Goal: Communication & Community: Answer question/provide support

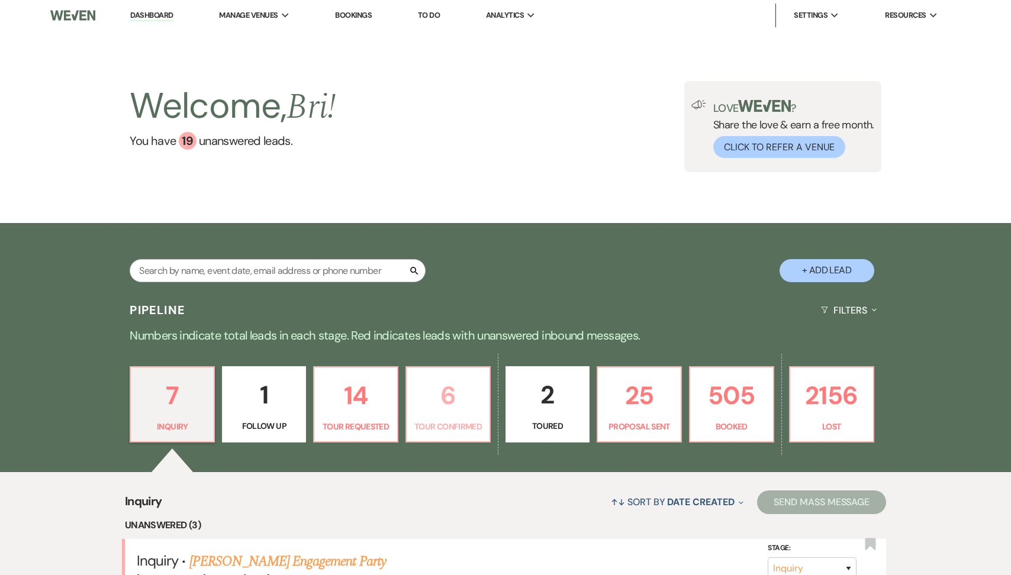
click at [444, 407] on p "6" at bounding box center [448, 396] width 69 height 40
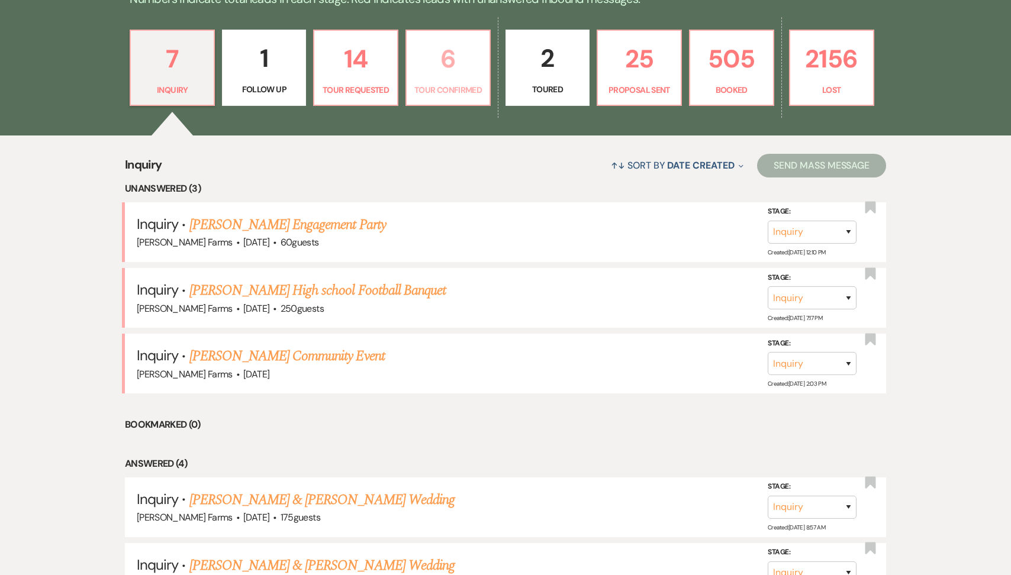
click at [476, 56] on p "6" at bounding box center [448, 59] width 69 height 40
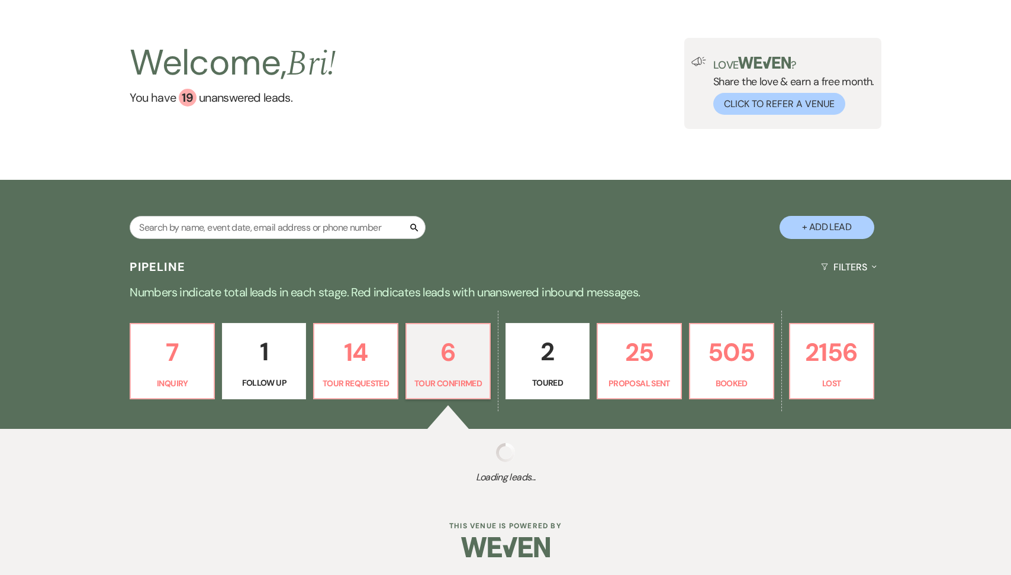
scroll to position [337, 0]
select select "4"
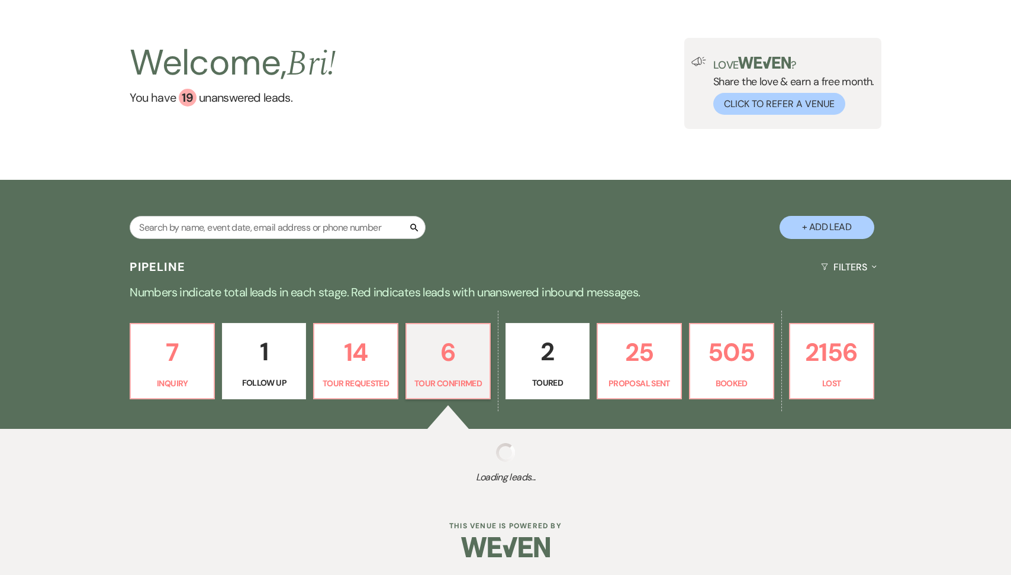
select select "4"
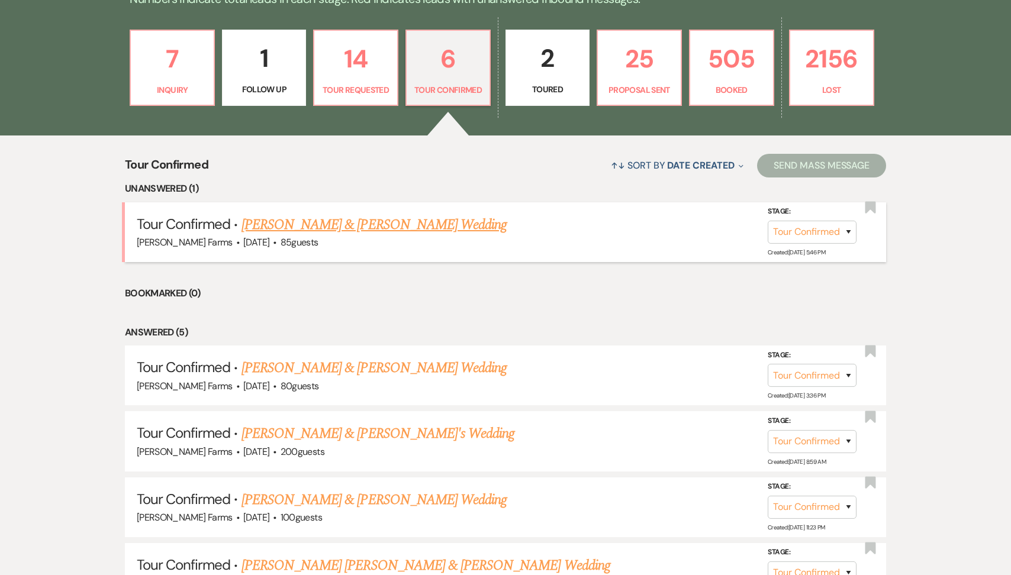
click at [371, 211] on li "Tour Confirmed · Ricky Gonzalez & Paige Scarborough's Wedding Schnepf Farms · F…" at bounding box center [505, 232] width 761 height 60
click at [369, 223] on link "Ricky Gonzalez & Paige Scarborough's Wedding" at bounding box center [373, 224] width 265 height 21
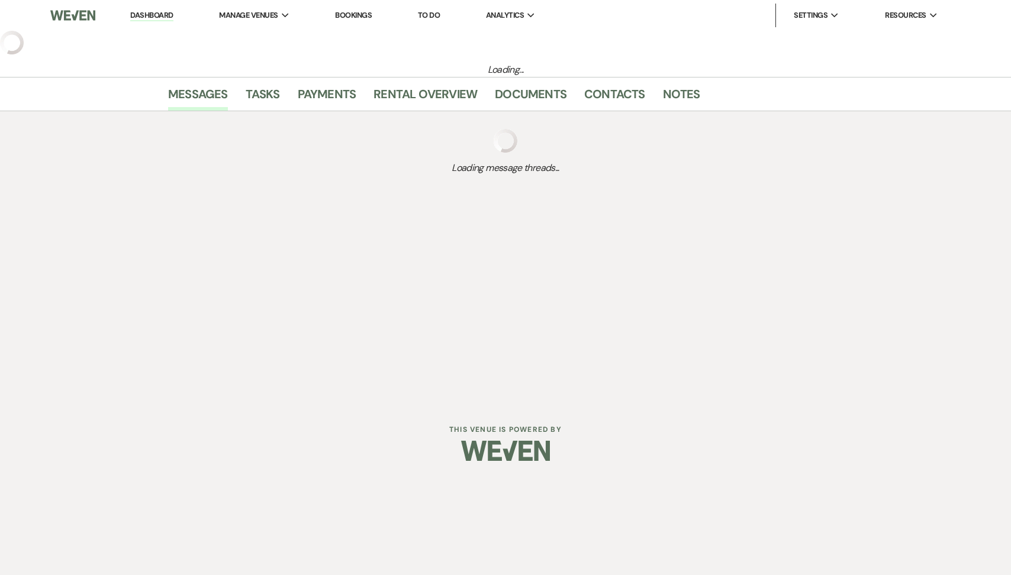
select select "4"
select select "5"
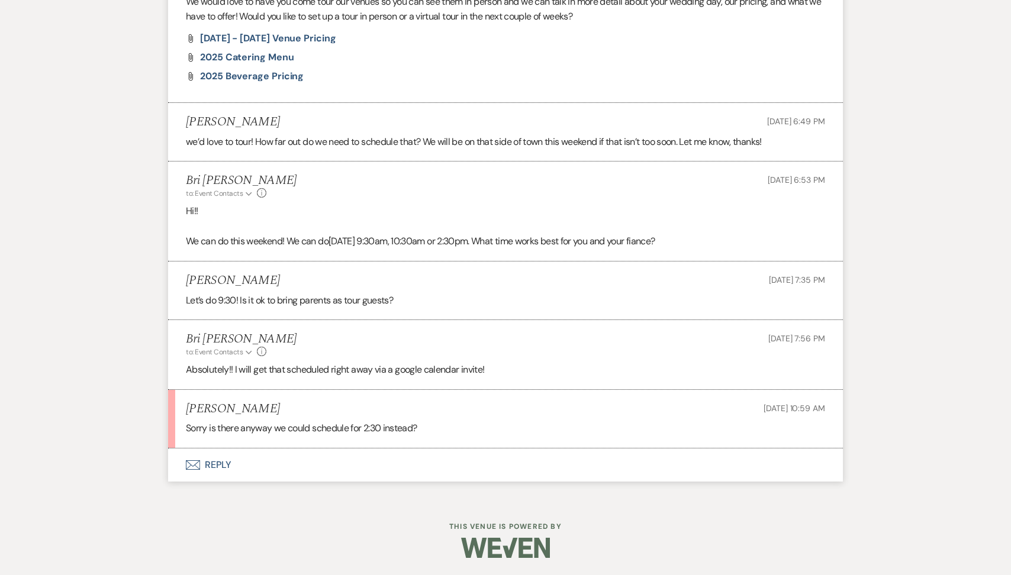
scroll to position [903, 0]
click at [317, 461] on button "Envelope Reply" at bounding box center [505, 465] width 675 height 33
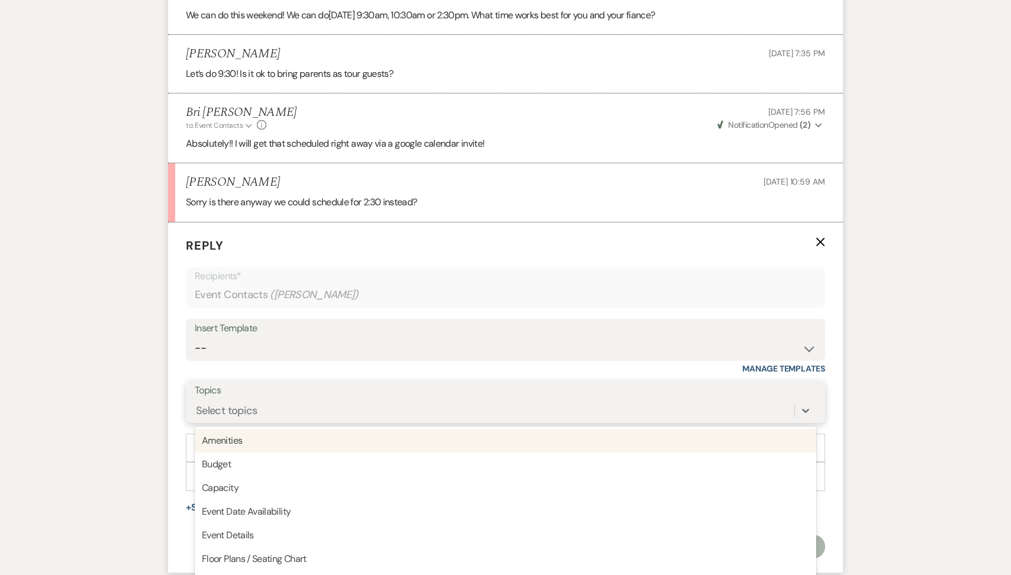
scroll to position [1164, 0]
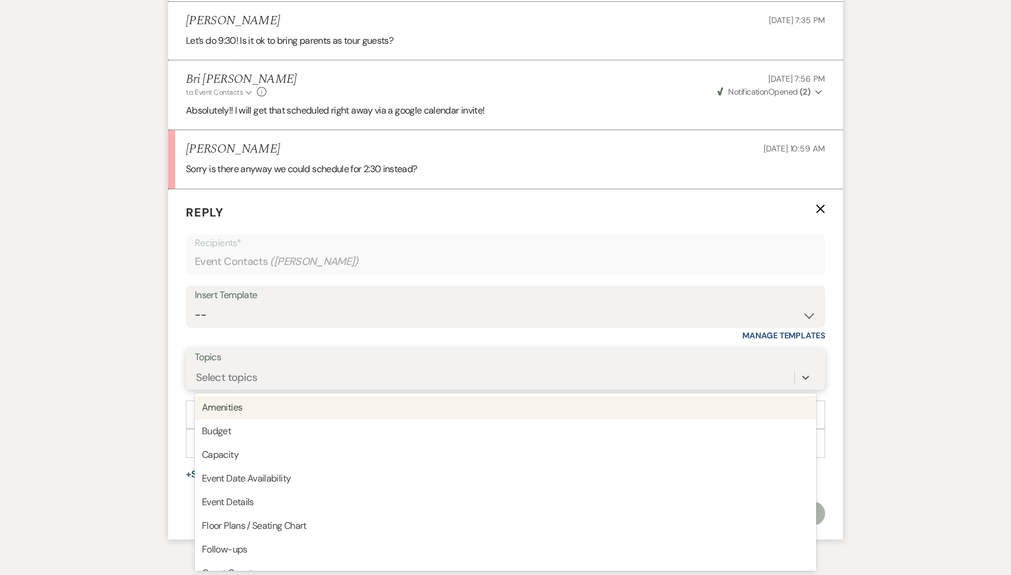
click at [272, 389] on div "option Amenities focused, 1 of 20. 20 results available. Use Up and Down to cho…" at bounding box center [505, 377] width 621 height 22
type input "A"
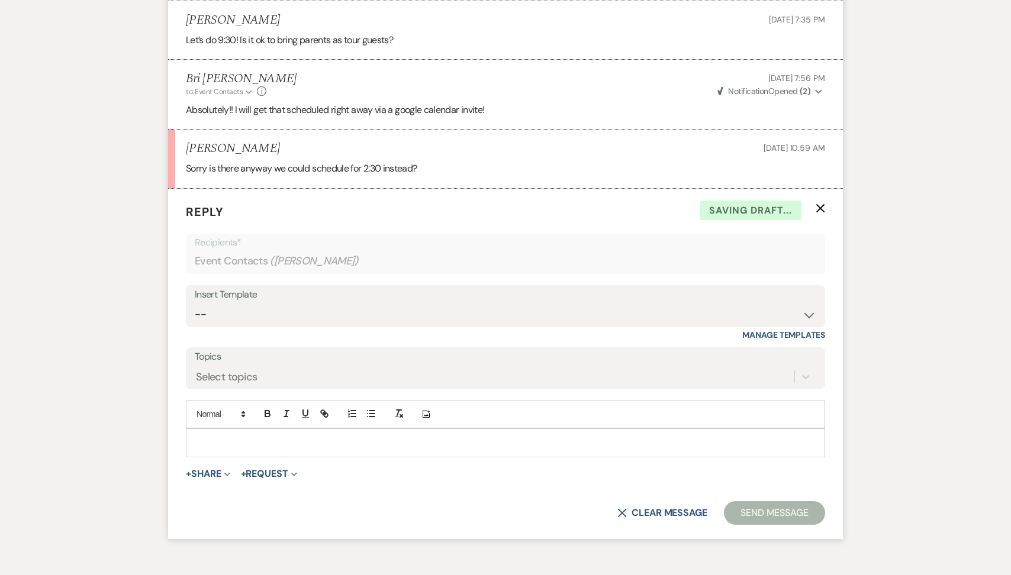
click at [228, 443] on p at bounding box center [505, 442] width 620 height 13
click at [725, 511] on button "Send Message" at bounding box center [774, 513] width 101 height 24
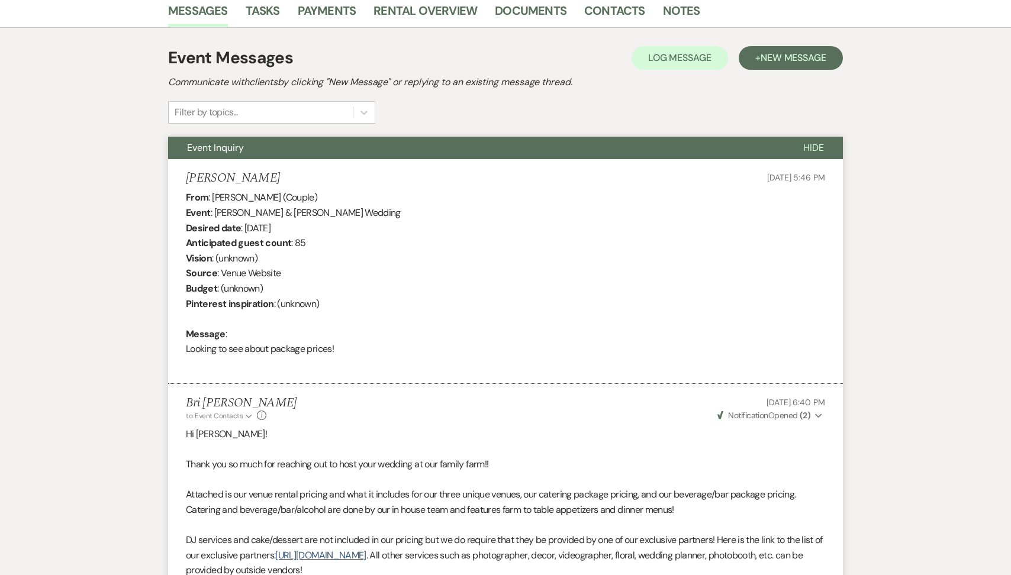
scroll to position [0, 0]
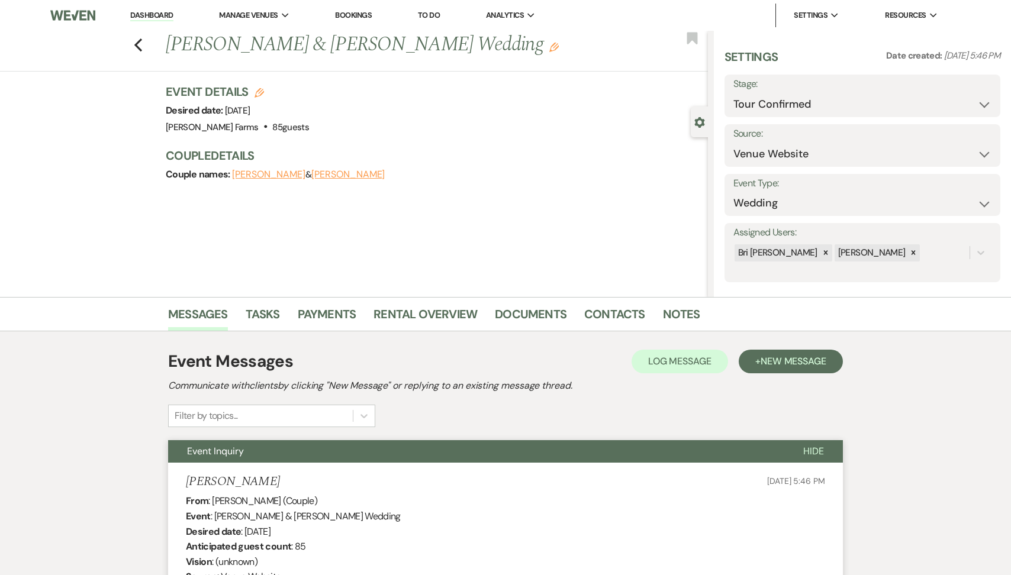
click at [156, 15] on link "Dashboard" at bounding box center [151, 15] width 43 height 11
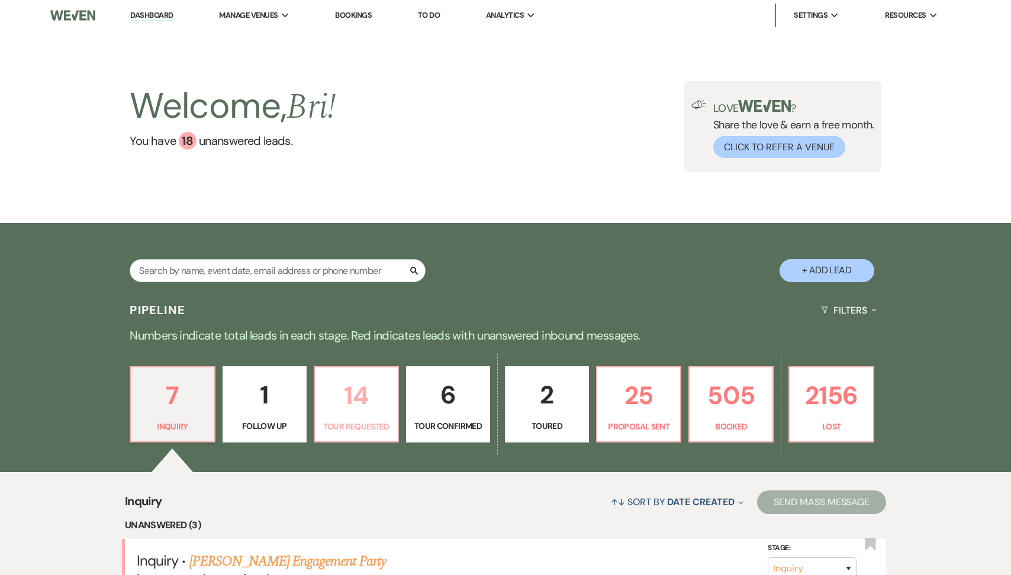
click at [354, 395] on p "14" at bounding box center [356, 396] width 69 height 40
select select "2"
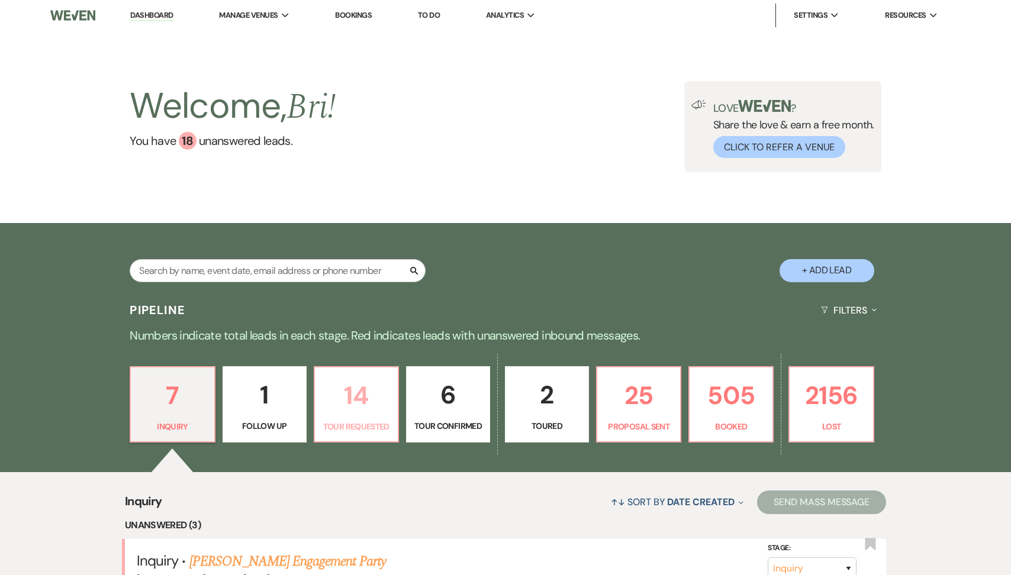
select select "2"
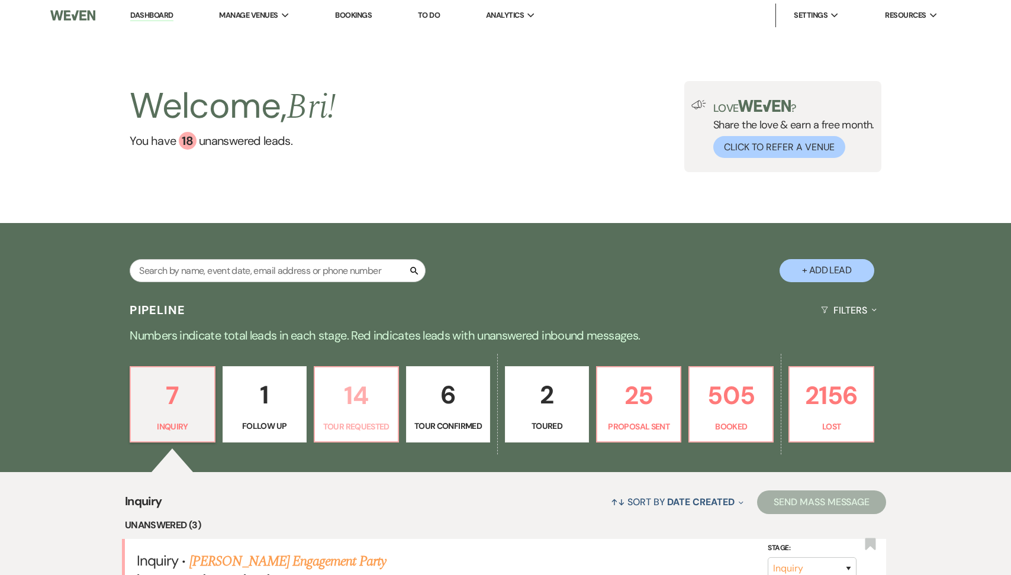
select select "2"
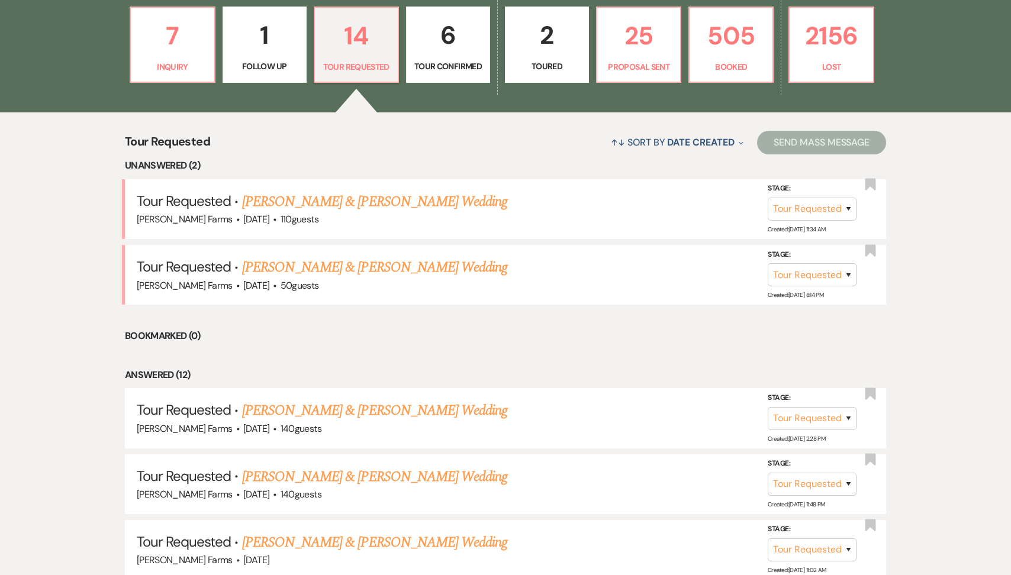
scroll to position [462, 0]
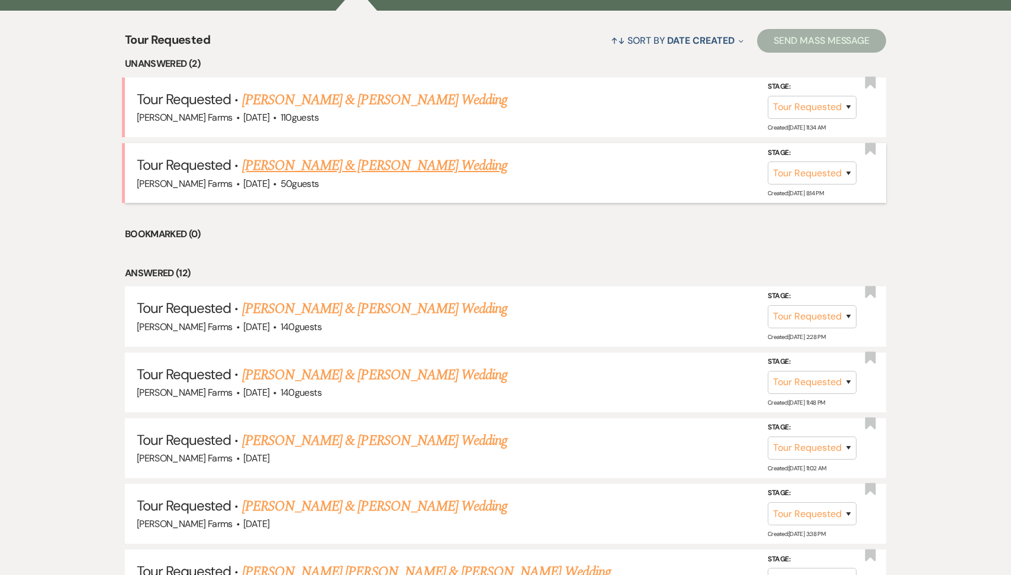
click at [363, 166] on link "Ross Kennedy & Kenzie Casillas's Wedding" at bounding box center [374, 165] width 265 height 21
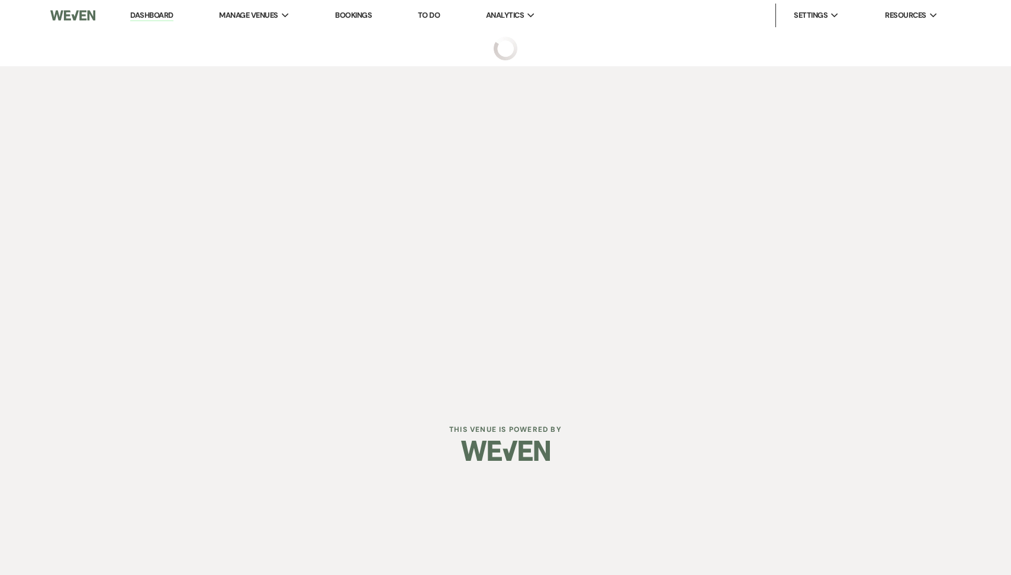
select select "2"
select select "5"
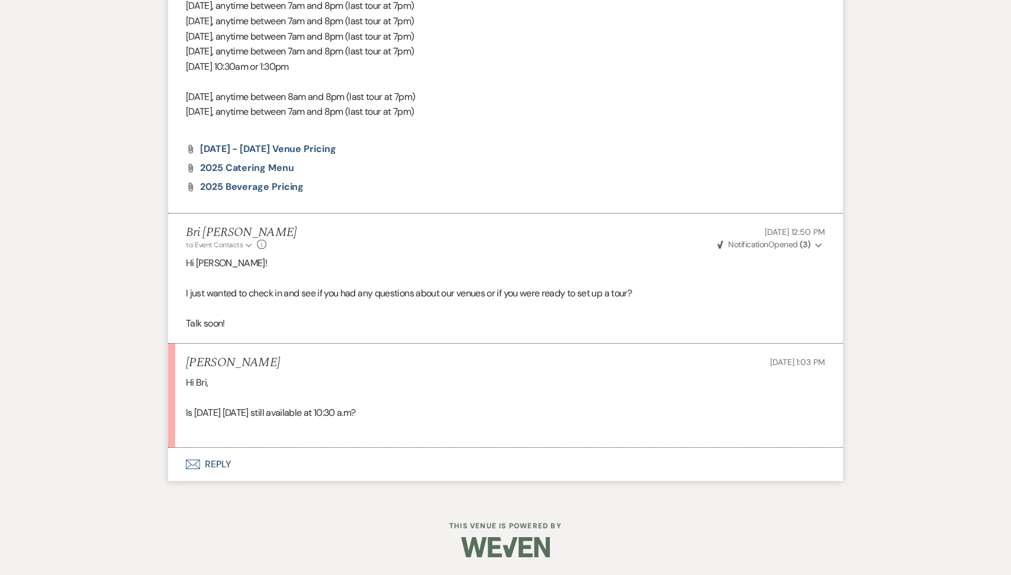
click at [311, 466] on button "Envelope Reply" at bounding box center [505, 464] width 675 height 33
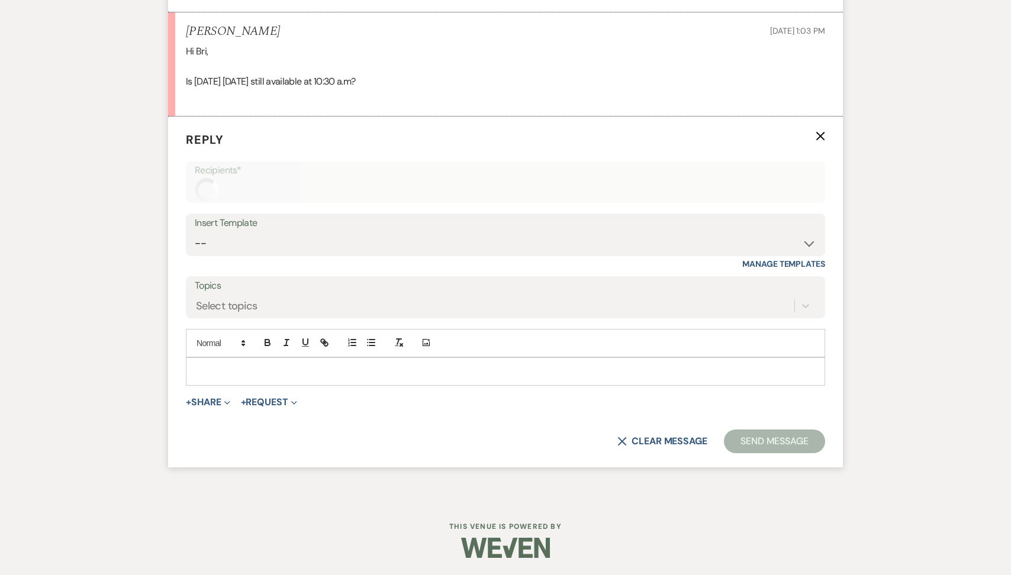
click at [279, 371] on p at bounding box center [505, 371] width 620 height 13
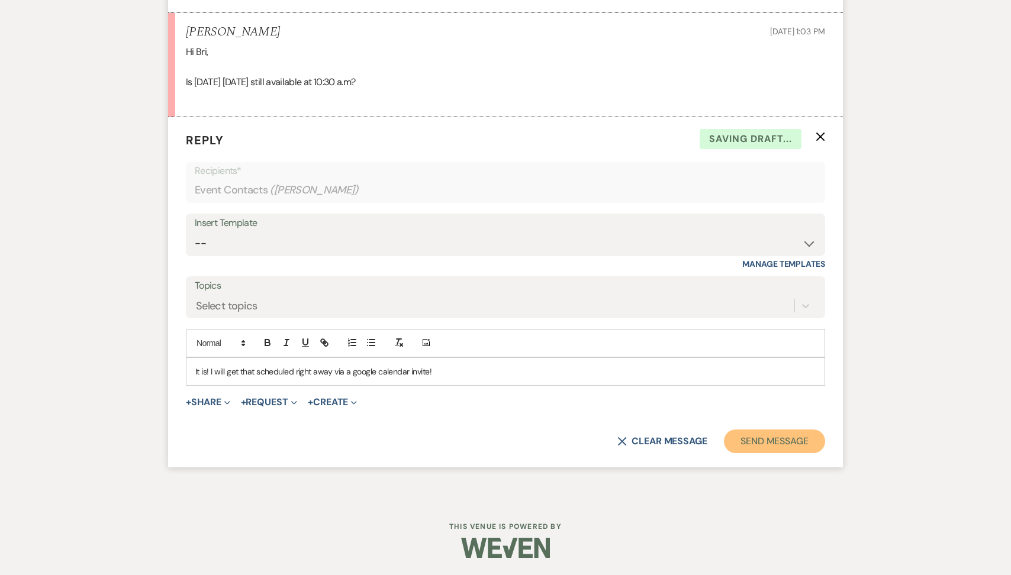
click at [758, 430] on button "Send Message" at bounding box center [774, 442] width 101 height 24
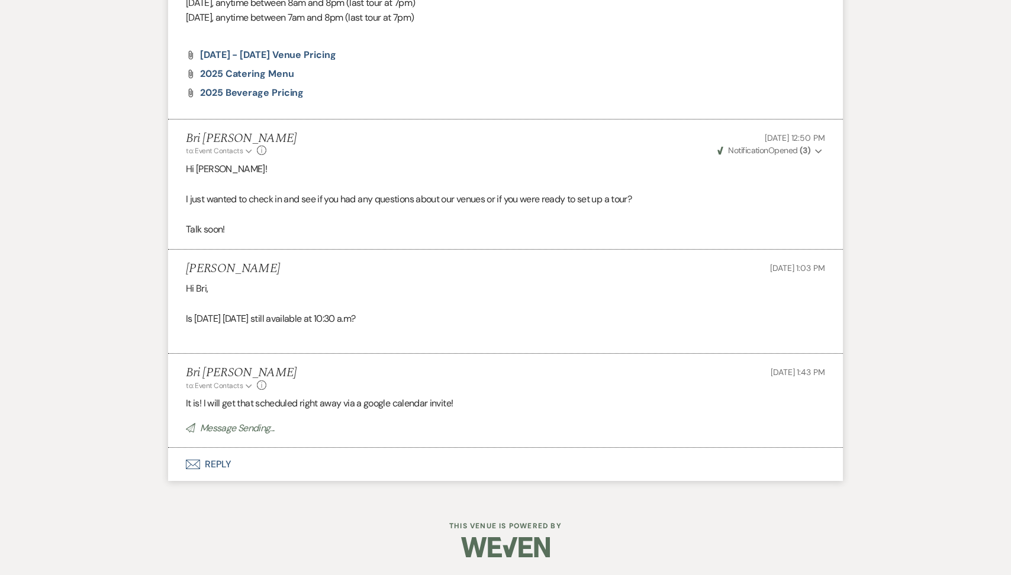
scroll to position [1144, 0]
drag, startPoint x: 262, startPoint y: 268, endPoint x: 169, endPoint y: 266, distance: 92.9
click at [169, 266] on li "Kenzie Casillas Aug 16, 2025, 1:03 PM Hi Bri, Is tomorrow Sunday, August 17th s…" at bounding box center [505, 302] width 675 height 104
copy h5 "Kenzie Casillas"
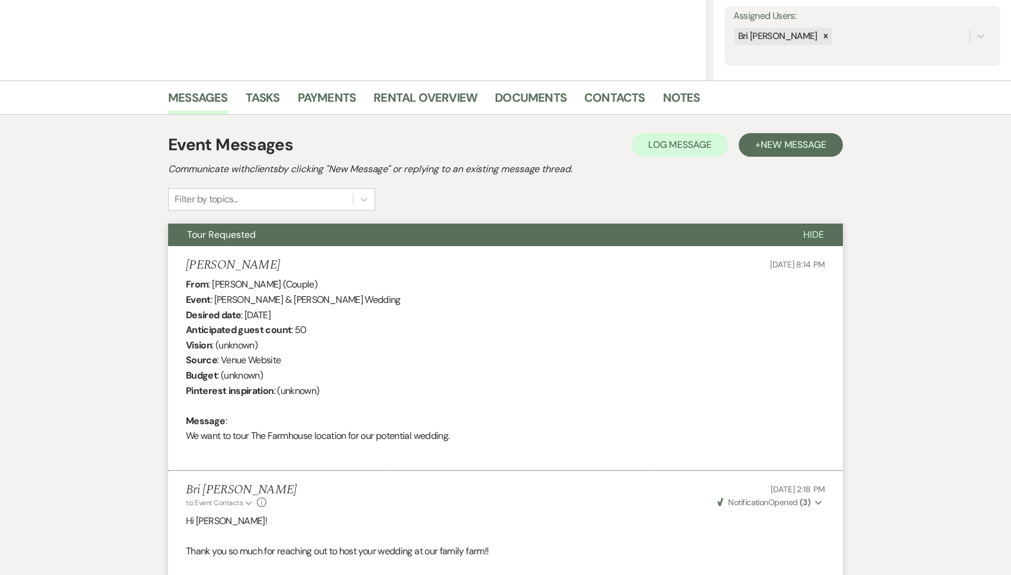
scroll to position [0, 0]
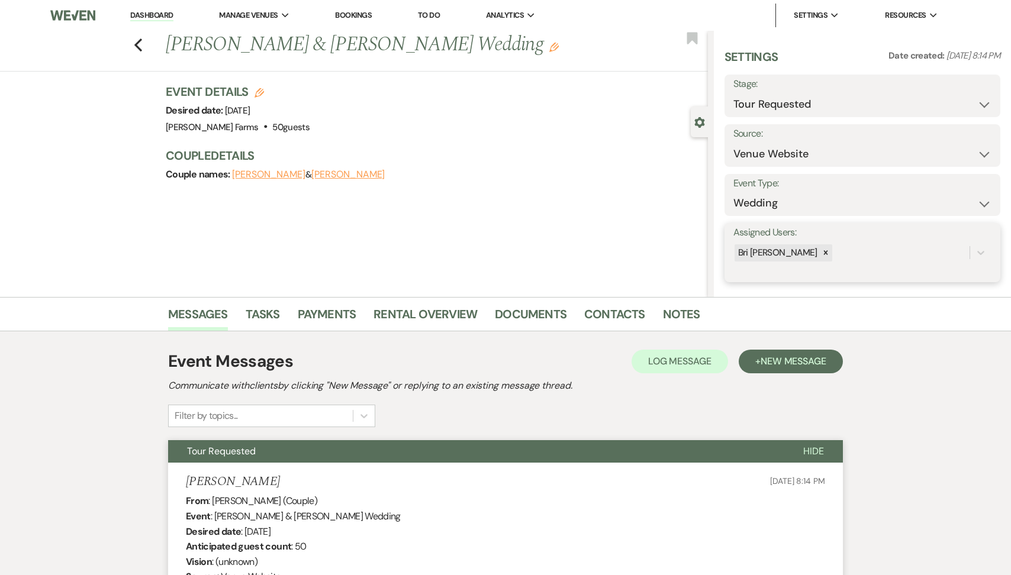
click at [860, 251] on div "Bri [PERSON_NAME]" at bounding box center [851, 253] width 236 height 21
click at [788, 93] on select "Inquiry Follow Up Tour Requested Tour Confirmed Toured Proposal Sent Booked Lost" at bounding box center [862, 104] width 258 height 23
click at [785, 102] on select "Inquiry Follow Up Tour Requested Tour Confirmed Toured Proposal Sent Booked Lost" at bounding box center [862, 104] width 258 height 23
select select "4"
click at [961, 98] on button "Save" at bounding box center [971, 96] width 59 height 24
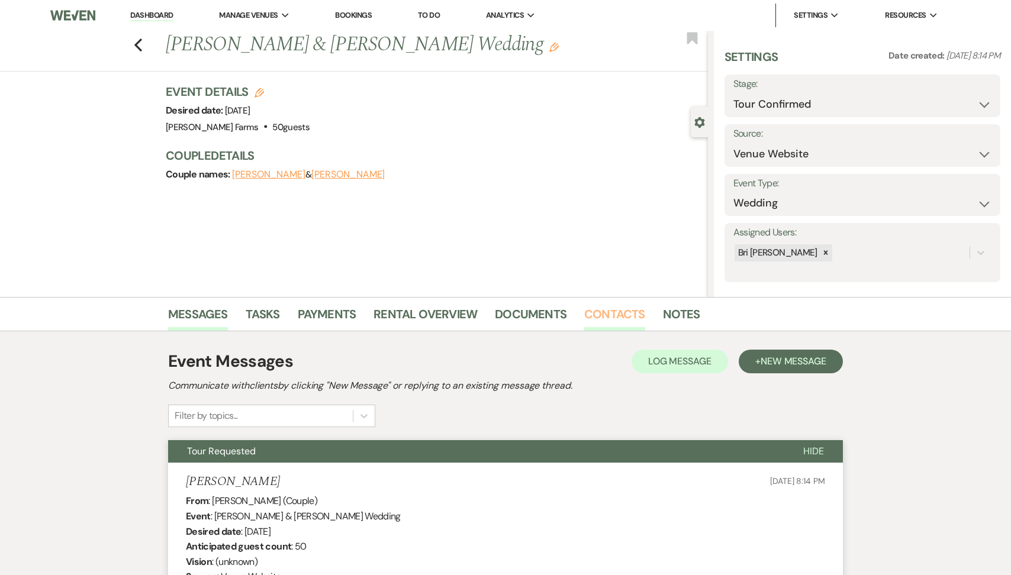
click at [599, 305] on link "Contacts" at bounding box center [614, 318] width 61 height 26
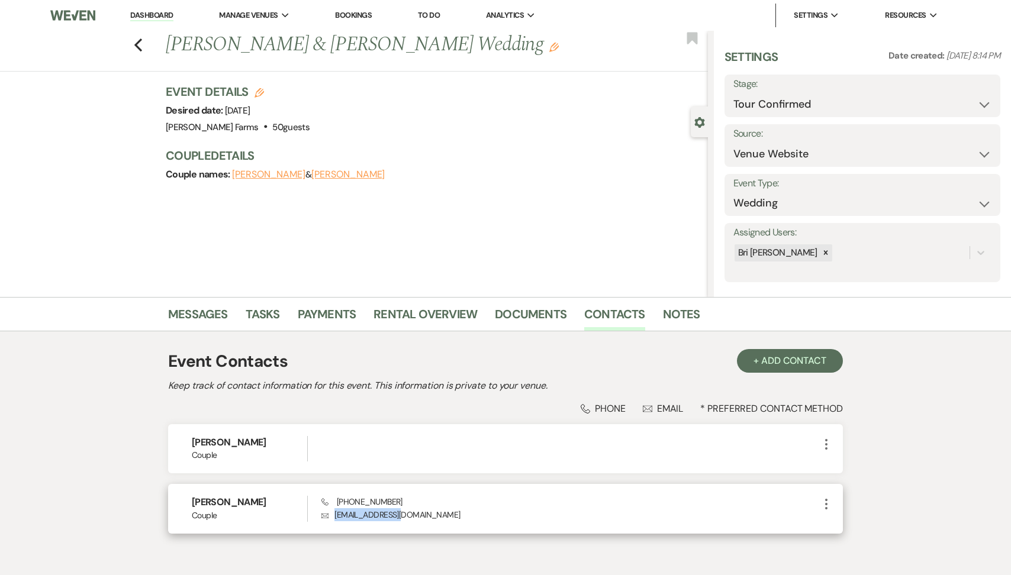
drag, startPoint x: 400, startPoint y: 518, endPoint x: 326, endPoint y: 517, distance: 74.0
click at [327, 517] on p "Envelope mdcasil1@asu.edu" at bounding box center [570, 514] width 498 height 13
copy p "mdcasil1@asu.edu"
click at [139, 40] on use "button" at bounding box center [138, 44] width 8 height 13
select select "2"
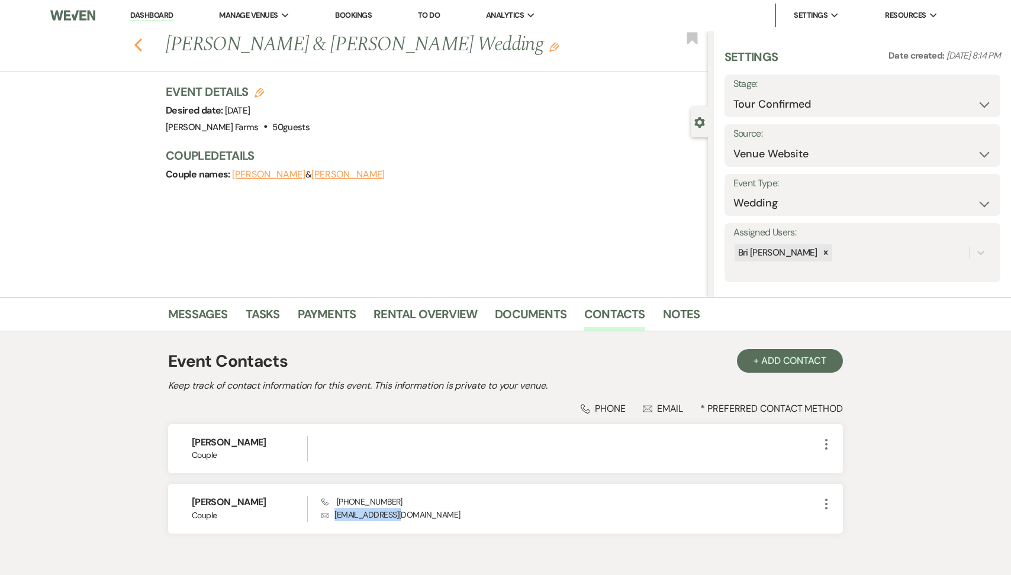
select select "2"
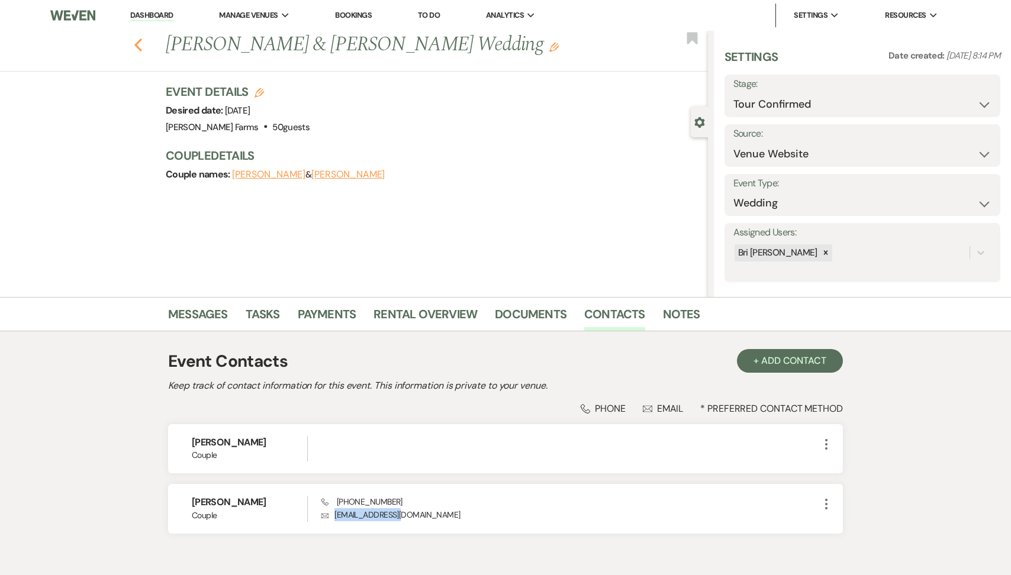
select select "2"
select select "4"
select select "2"
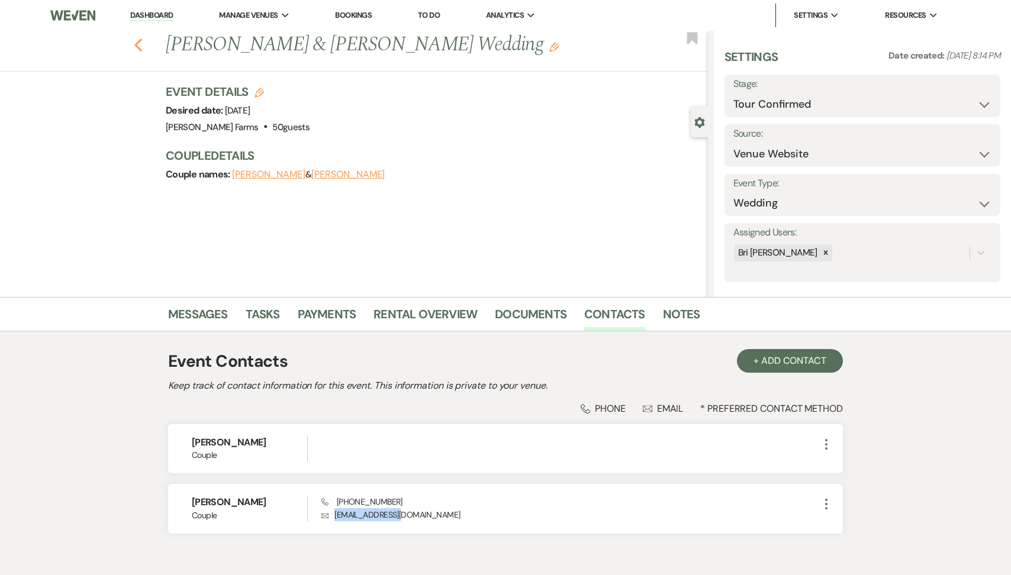
select select "2"
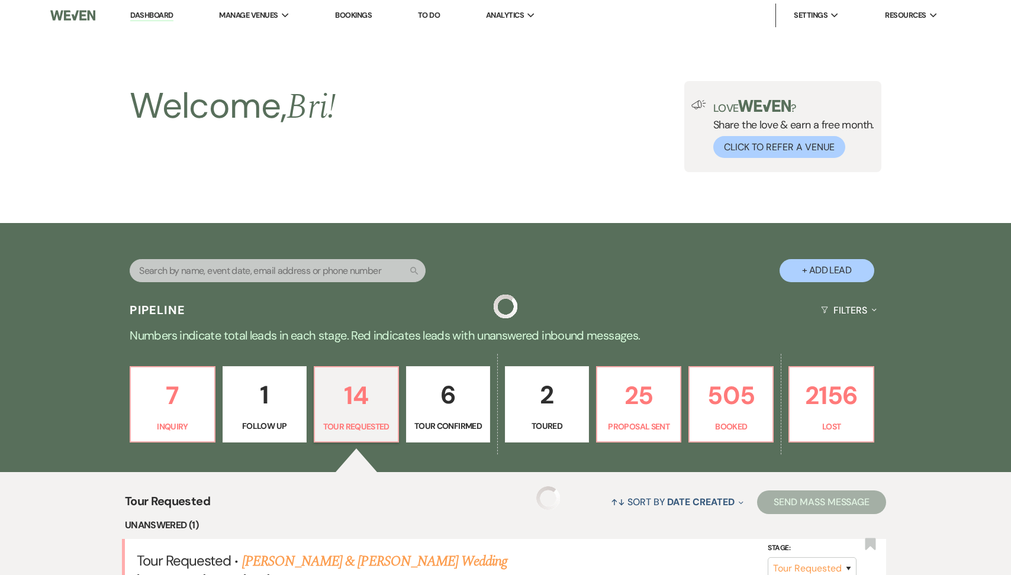
scroll to position [462, 0]
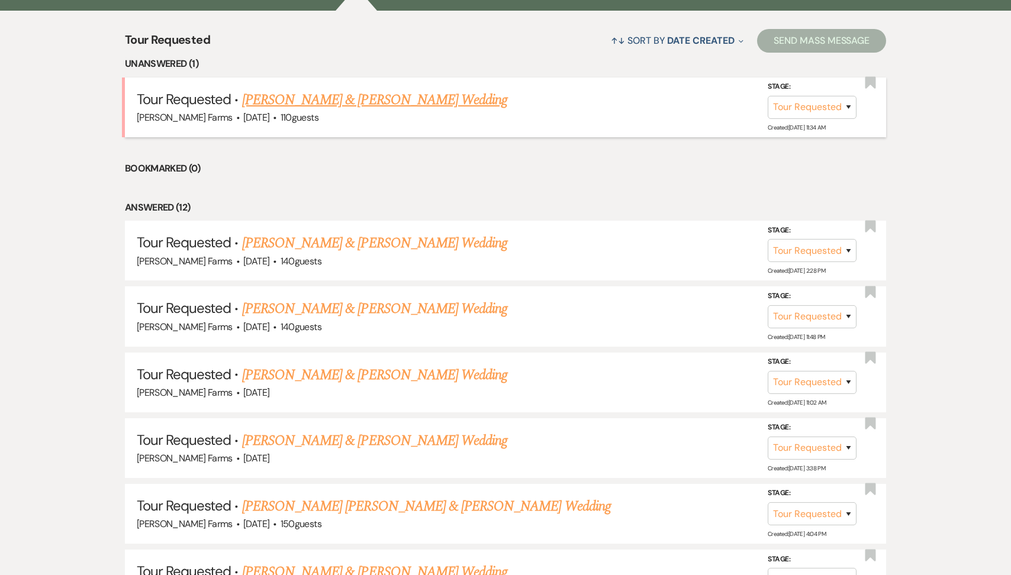
click at [305, 102] on link "[PERSON_NAME] & [PERSON_NAME] Wedding" at bounding box center [374, 99] width 265 height 21
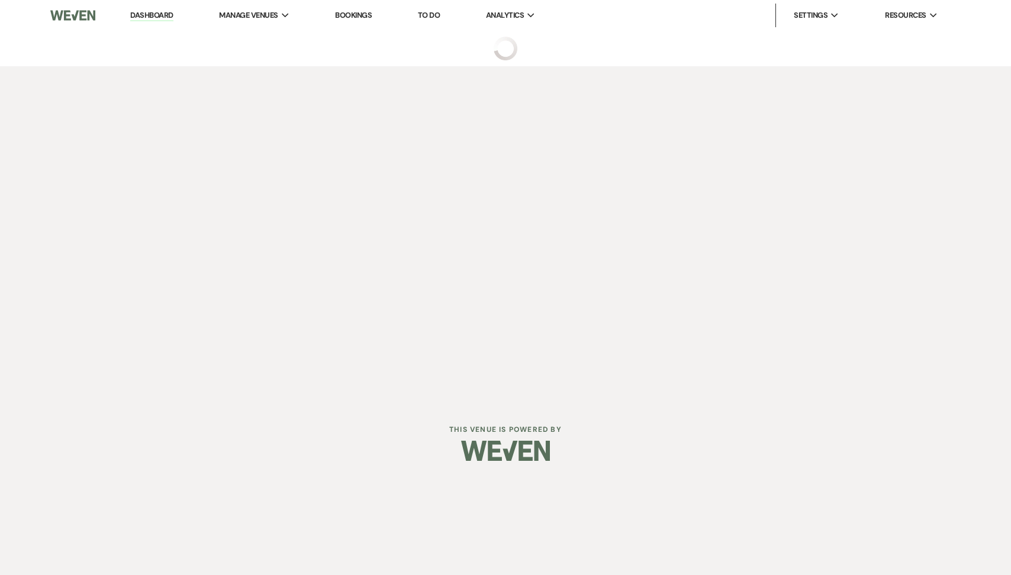
select select "2"
select select "5"
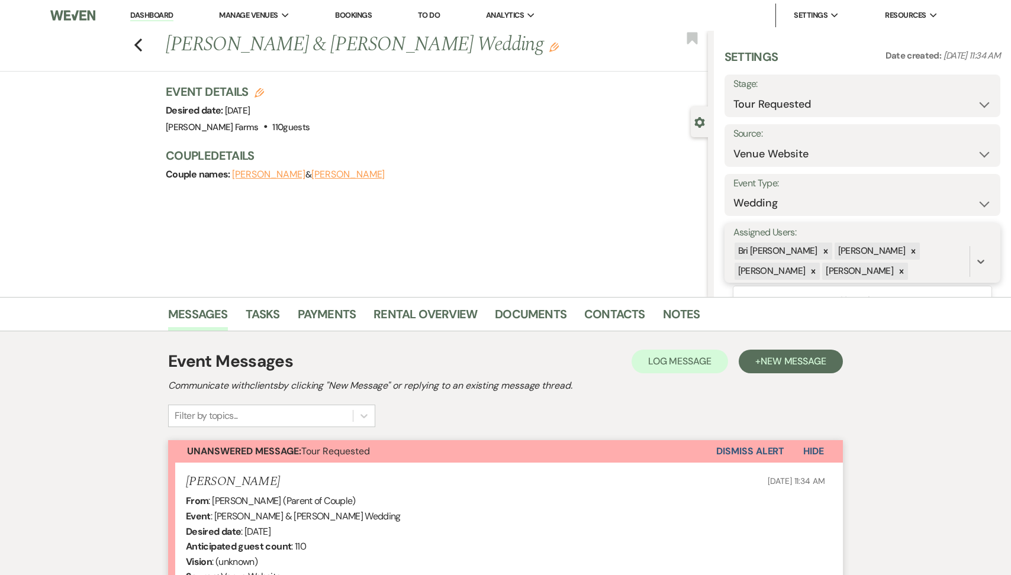
click at [881, 247] on div "Savannah Cammisa" at bounding box center [871, 251] width 73 height 17
click at [909, 249] on icon at bounding box center [913, 251] width 8 height 8
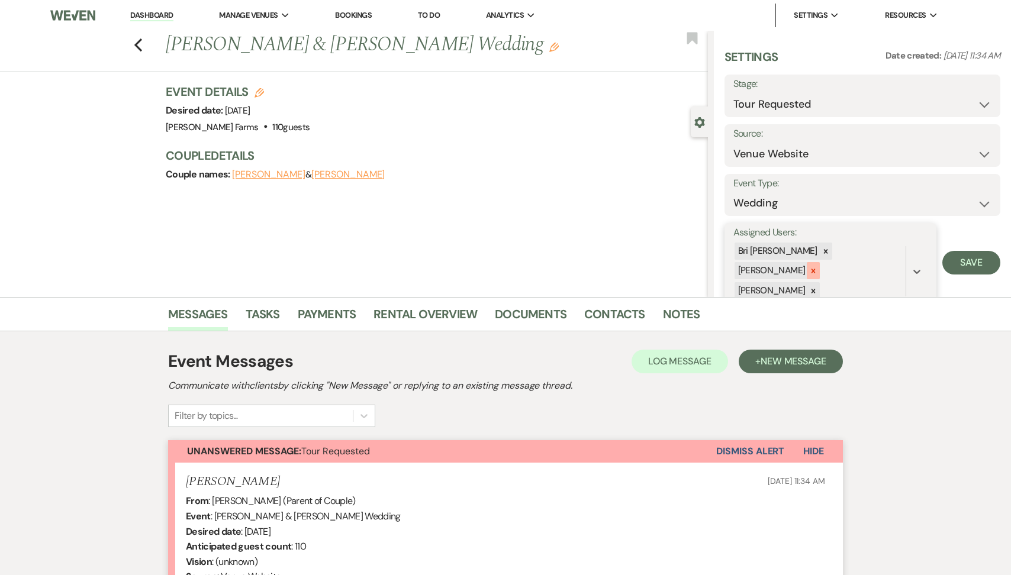
click at [817, 267] on icon at bounding box center [813, 271] width 8 height 8
click at [807, 263] on div "Kylee Fox" at bounding box center [771, 271] width 73 height 17
click at [817, 268] on icon at bounding box center [813, 272] width 8 height 8
click at [983, 252] on button "Save" at bounding box center [971, 253] width 58 height 24
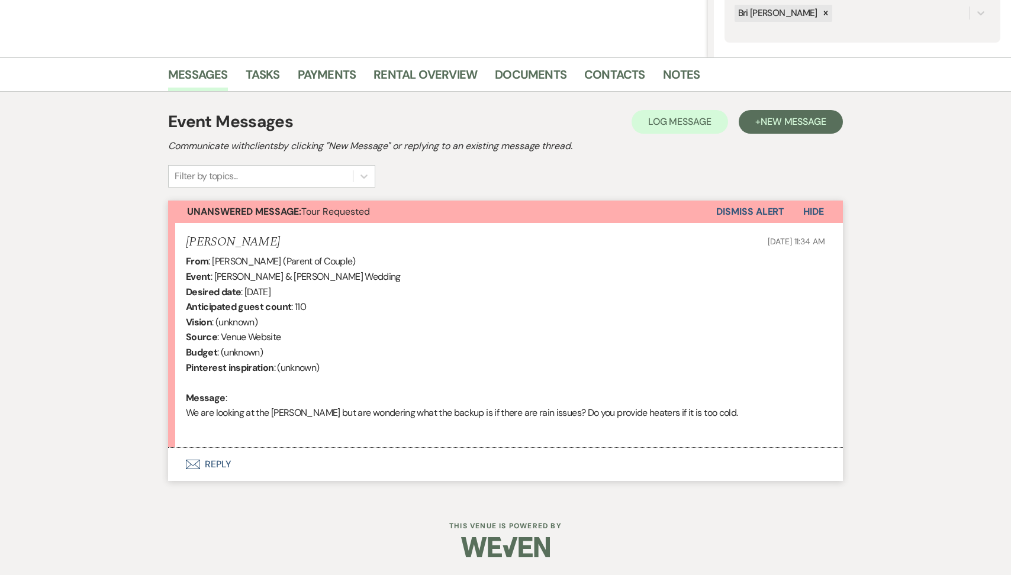
click at [369, 453] on button "Envelope Reply" at bounding box center [505, 464] width 675 height 33
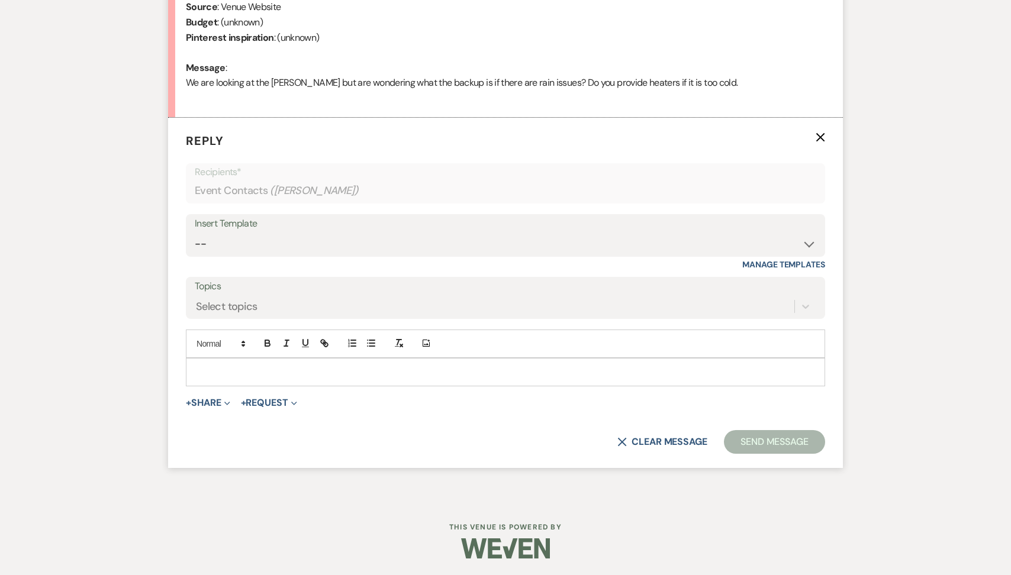
scroll to position [571, 0]
click at [333, 247] on select "-- Tour Request Response Follow Up Contract (Pre-Booked Leads) Weven Planning P…" at bounding box center [505, 243] width 621 height 23
select select "2135"
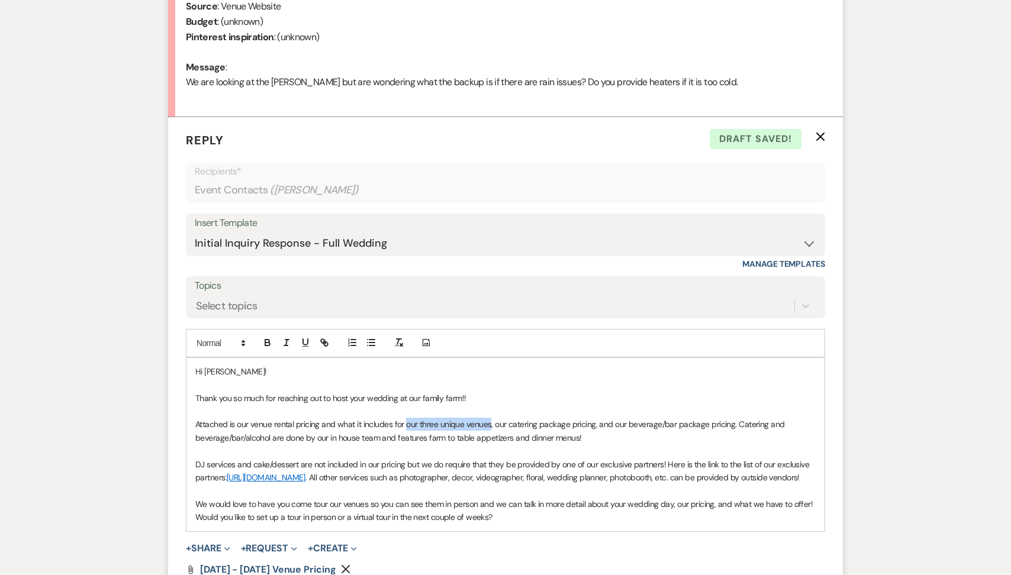
drag, startPoint x: 490, startPoint y: 424, endPoint x: 407, endPoint y: 420, distance: 83.6
click at [407, 420] on p "Attached is our venue rental pricing and what it includes for our three unique …" at bounding box center [505, 431] width 620 height 27
click at [442, 517] on p "We would love to have you come tour our venues so you can see them in person an…" at bounding box center [505, 511] width 620 height 27
drag, startPoint x: 367, startPoint y: 515, endPoint x: 328, endPoint y: 515, distance: 38.5
click at [329, 515] on p "We would love to have you come tour our venues so you can see it in person and …" at bounding box center [505, 511] width 620 height 27
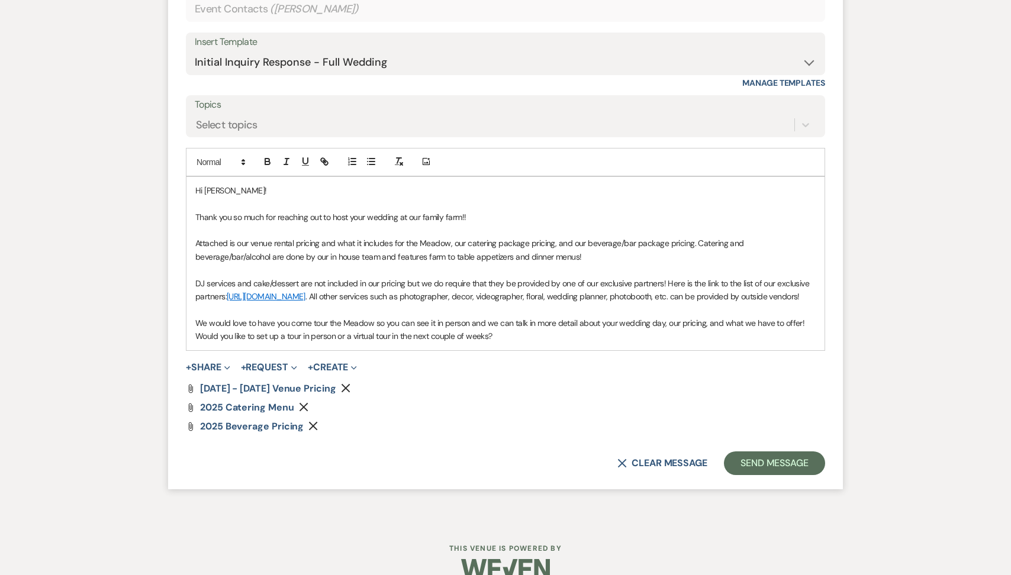
scroll to position [787, 0]
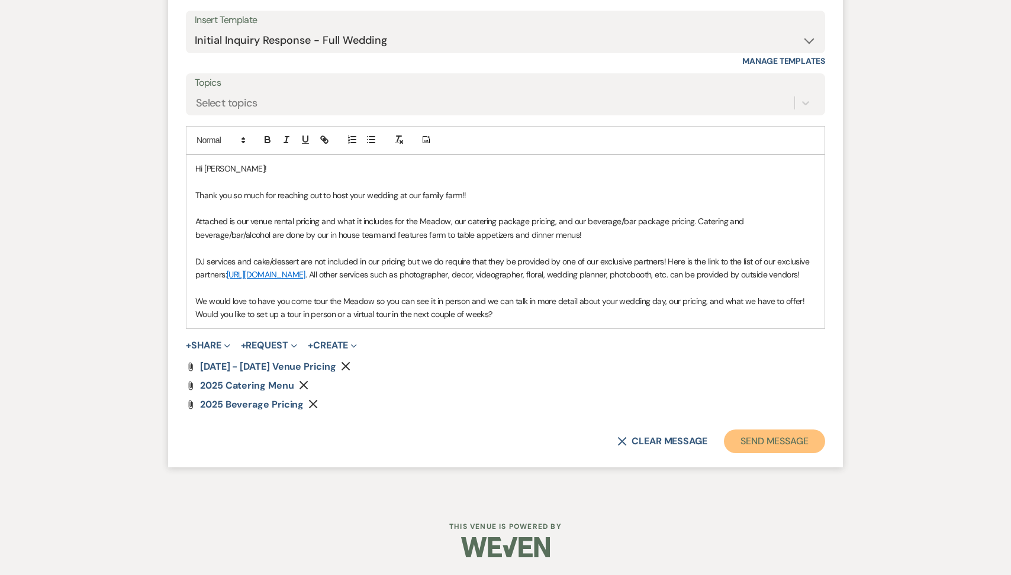
click at [774, 436] on button "Send Message" at bounding box center [774, 442] width 101 height 24
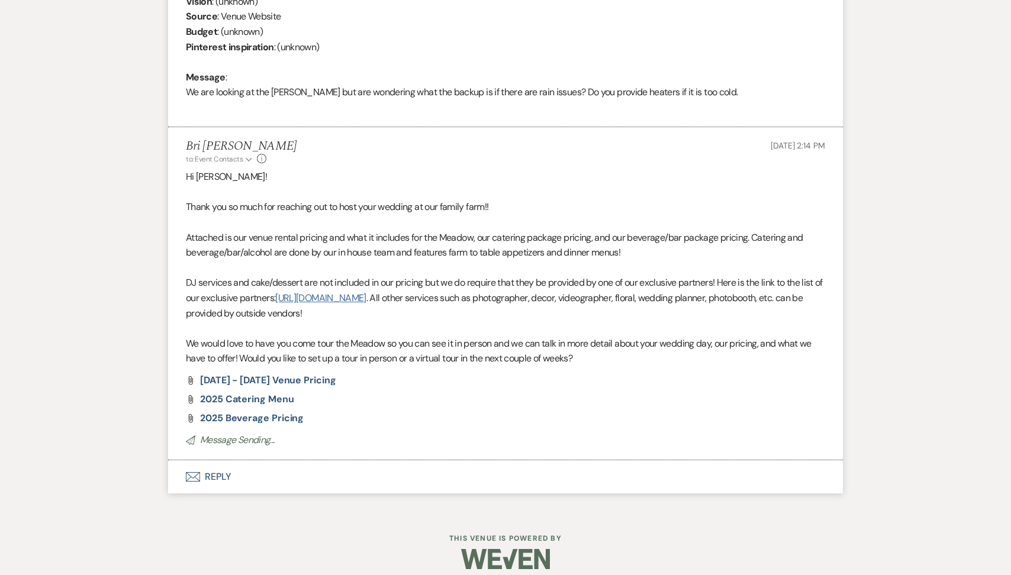
scroll to position [557, 0]
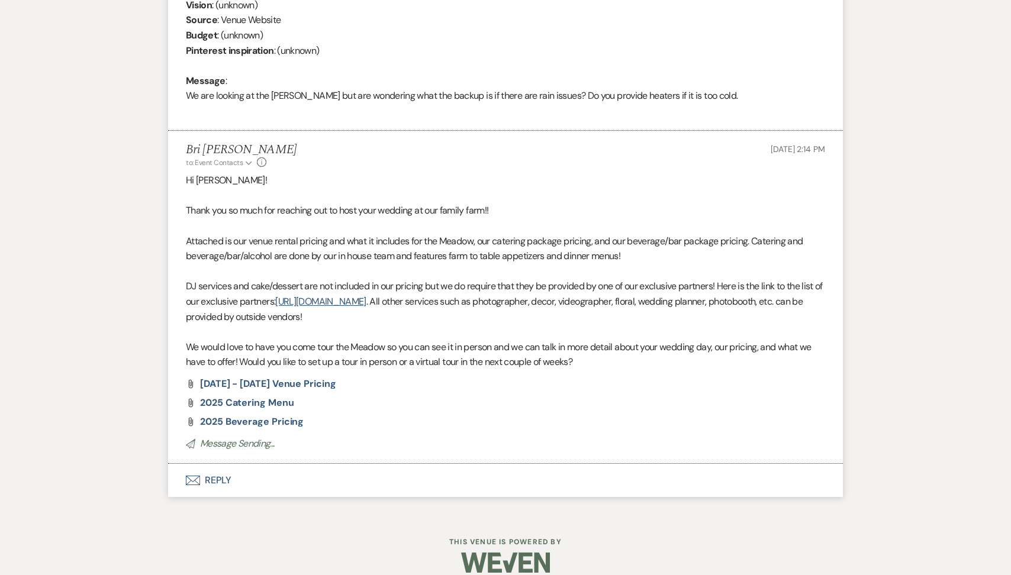
click at [304, 475] on button "Envelope Reply" at bounding box center [505, 480] width 675 height 33
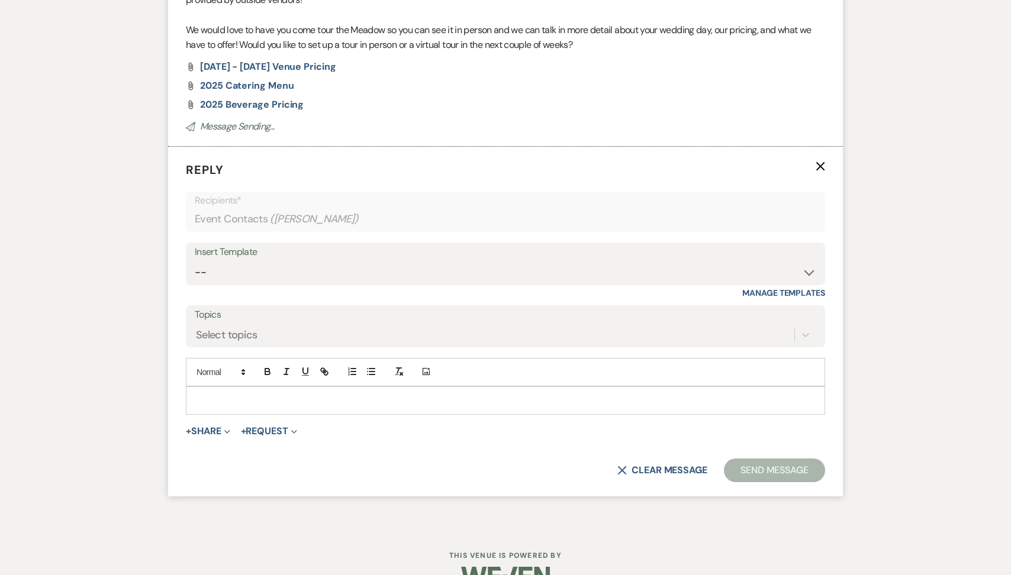
scroll to position [888, 0]
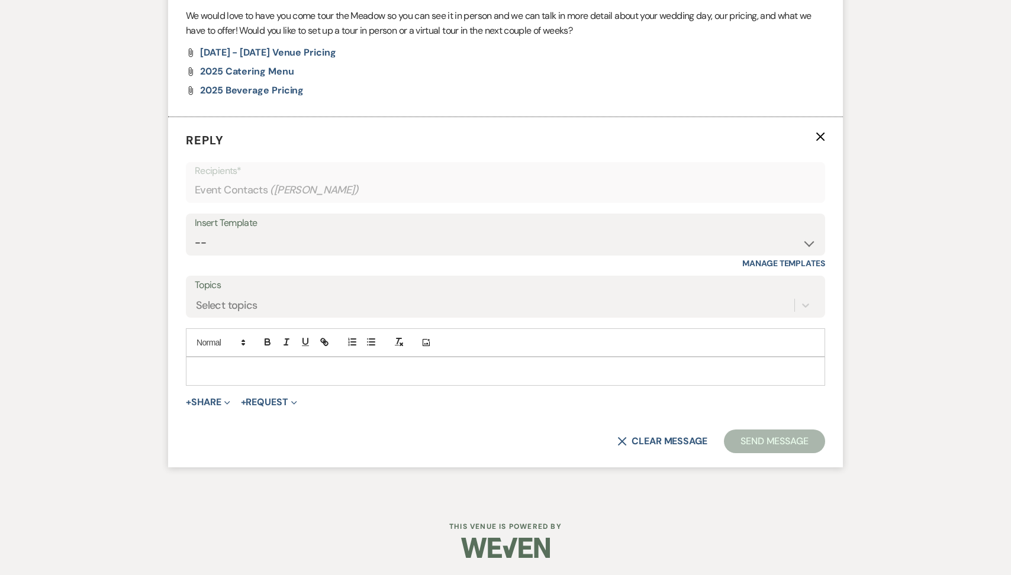
click at [217, 377] on p at bounding box center [505, 371] width 620 height 13
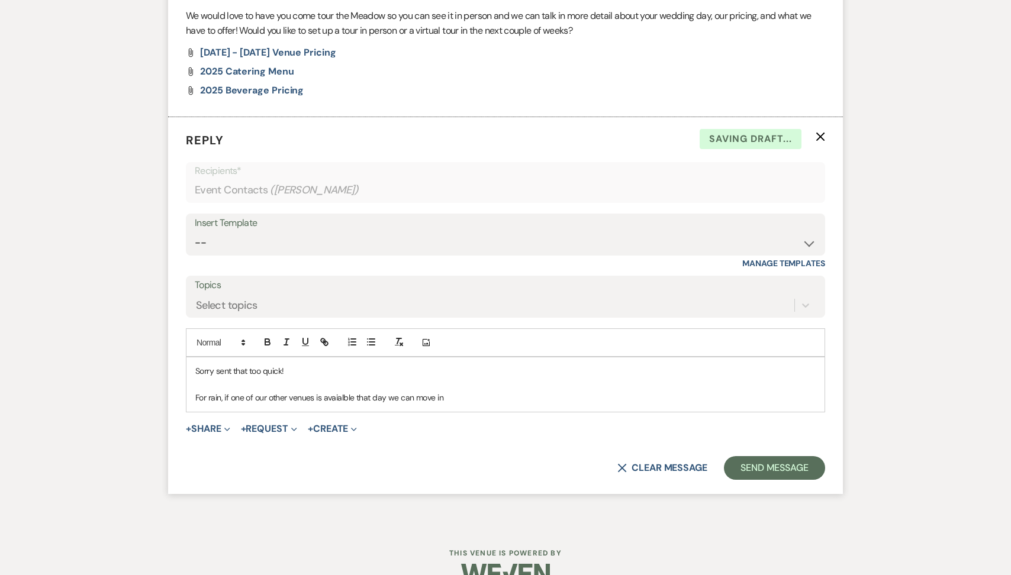
click at [337, 396] on p "For rain, if one of our other venues is avaialble that day we can move in" at bounding box center [505, 397] width 620 height 13
click at [443, 407] on div "Sorry sent that too quick! For rain, if one of our other venues is available th…" at bounding box center [505, 384] width 638 height 54
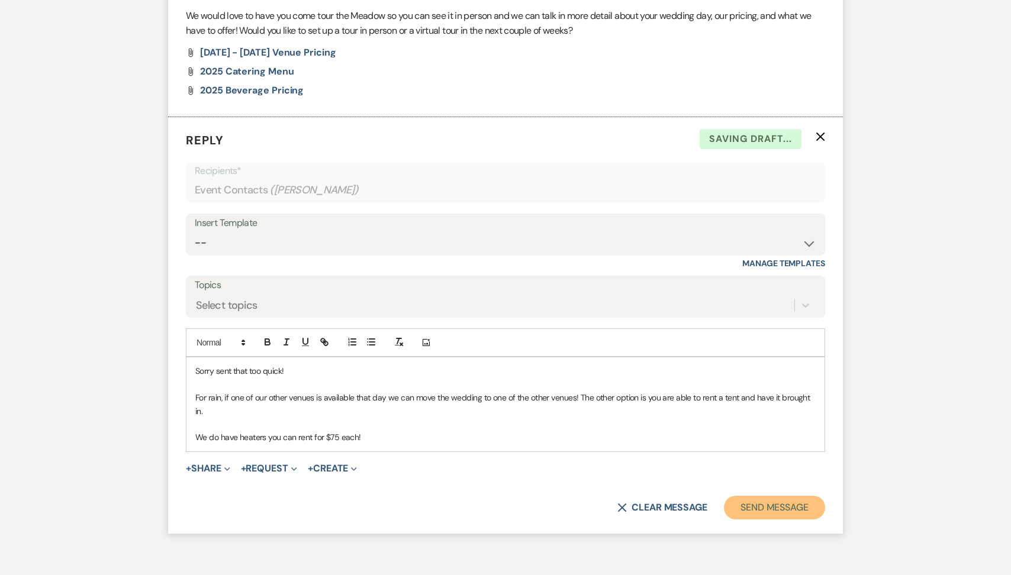
click at [765, 502] on button "Send Message" at bounding box center [774, 508] width 101 height 24
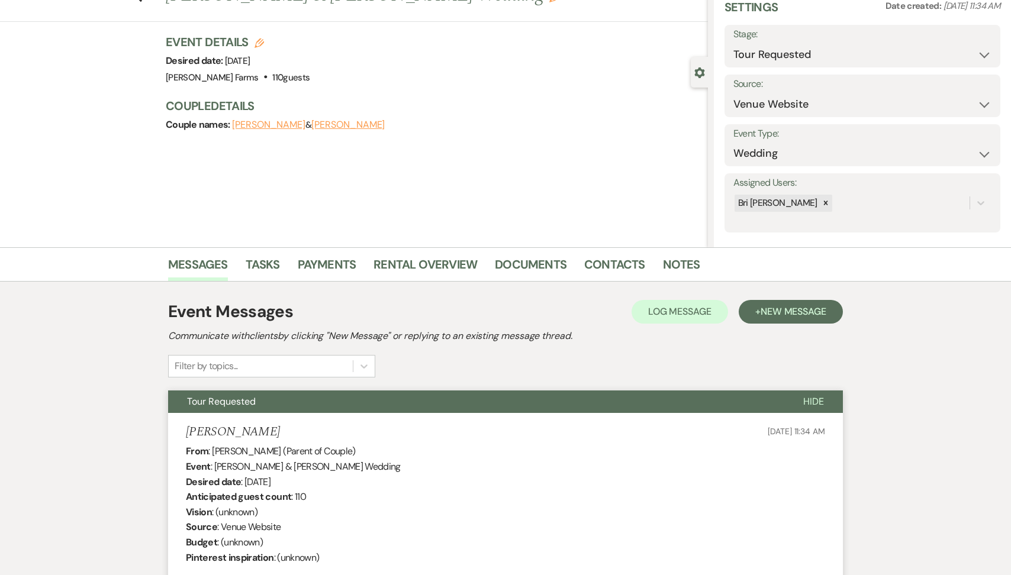
scroll to position [0, 0]
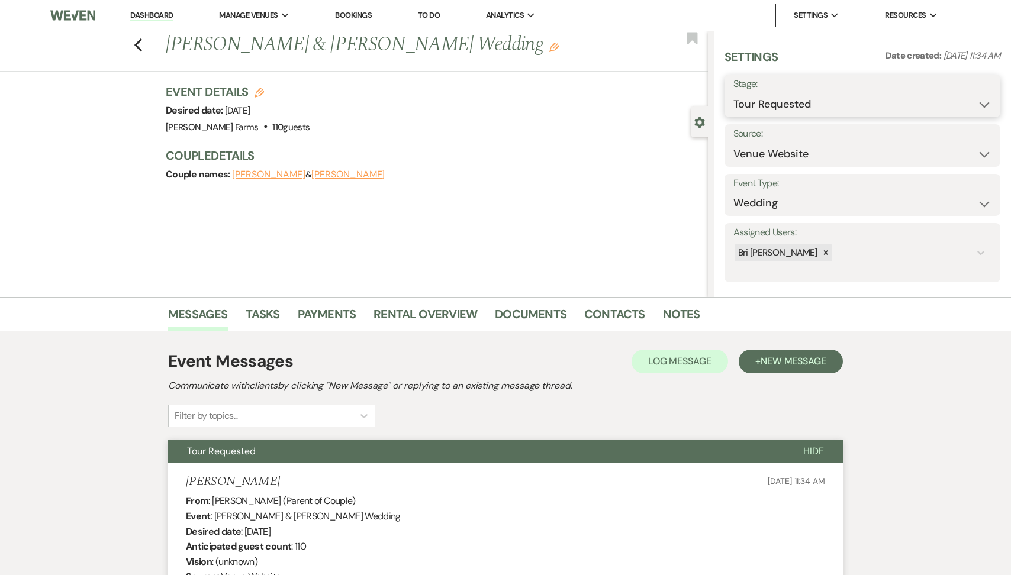
click at [785, 96] on select "Inquiry Follow Up Tour Requested Tour Confirmed Toured Proposal Sent Booked Lost" at bounding box center [862, 104] width 258 height 23
click at [781, 97] on select "Inquiry Follow Up Tour Requested Tour Confirmed Toured Proposal Sent Booked Lost" at bounding box center [830, 104] width 194 height 23
select select "1"
click at [958, 91] on button "Save" at bounding box center [971, 96] width 59 height 24
click at [160, 15] on link "Dashboard" at bounding box center [151, 15] width 43 height 11
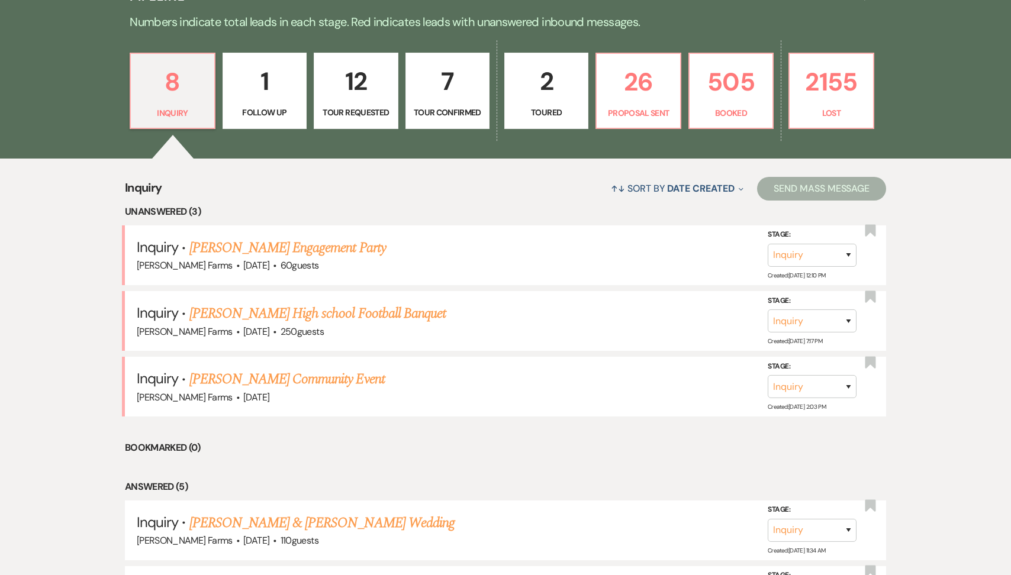
scroll to position [349, 0]
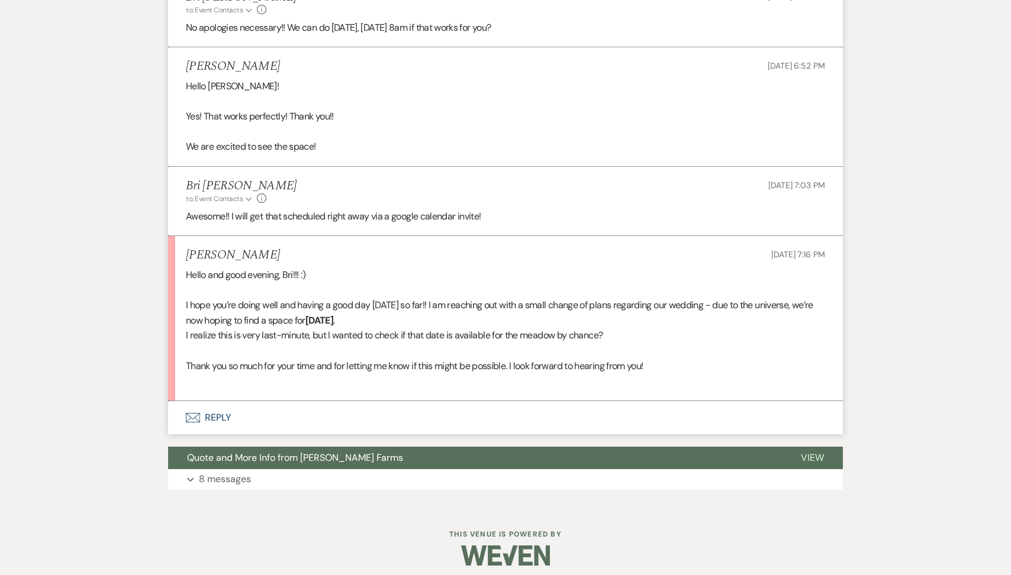
click at [252, 418] on button "Envelope Reply" at bounding box center [505, 417] width 675 height 33
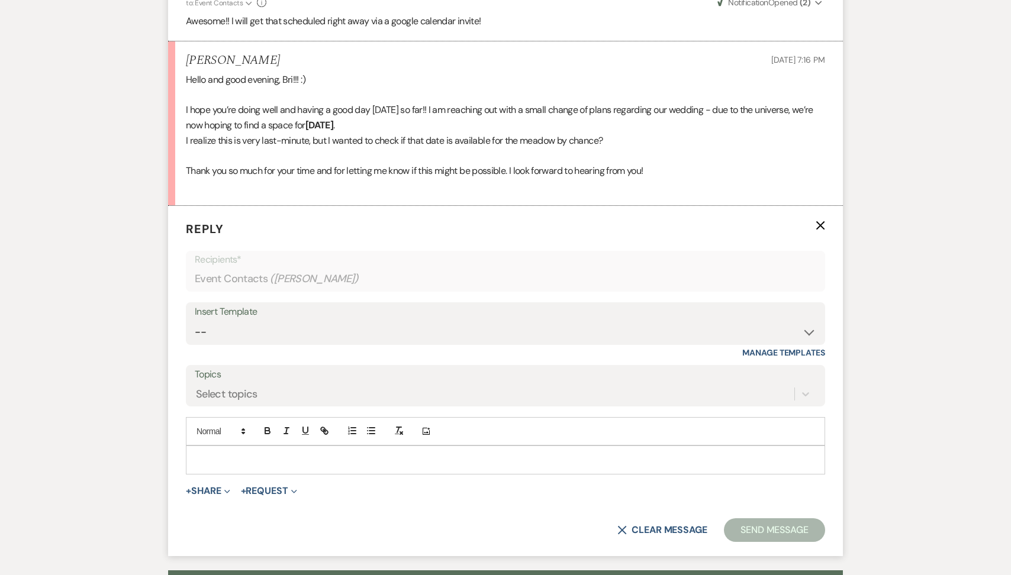
scroll to position [2024, 0]
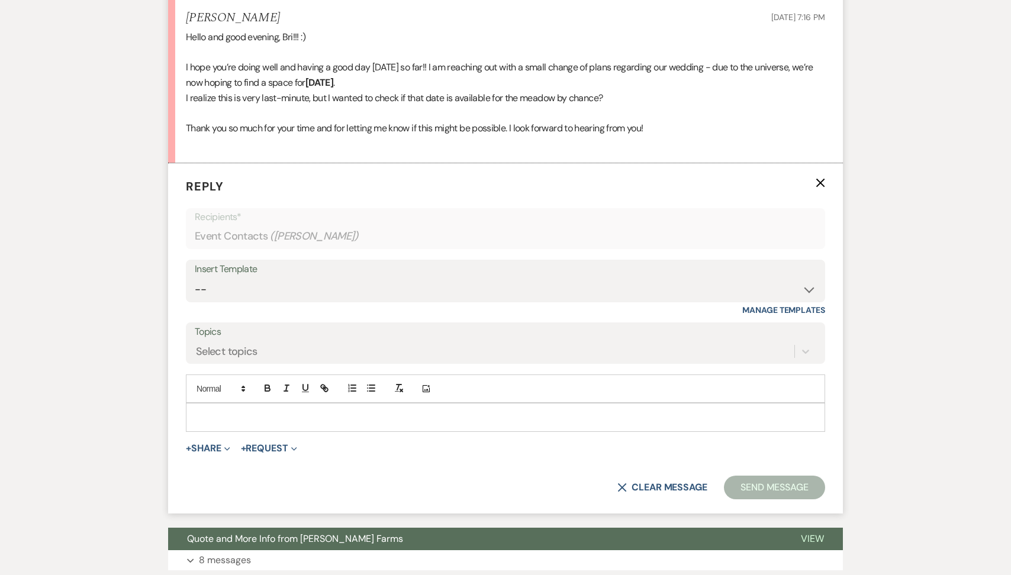
click at [263, 423] on p at bounding box center [505, 417] width 620 height 13
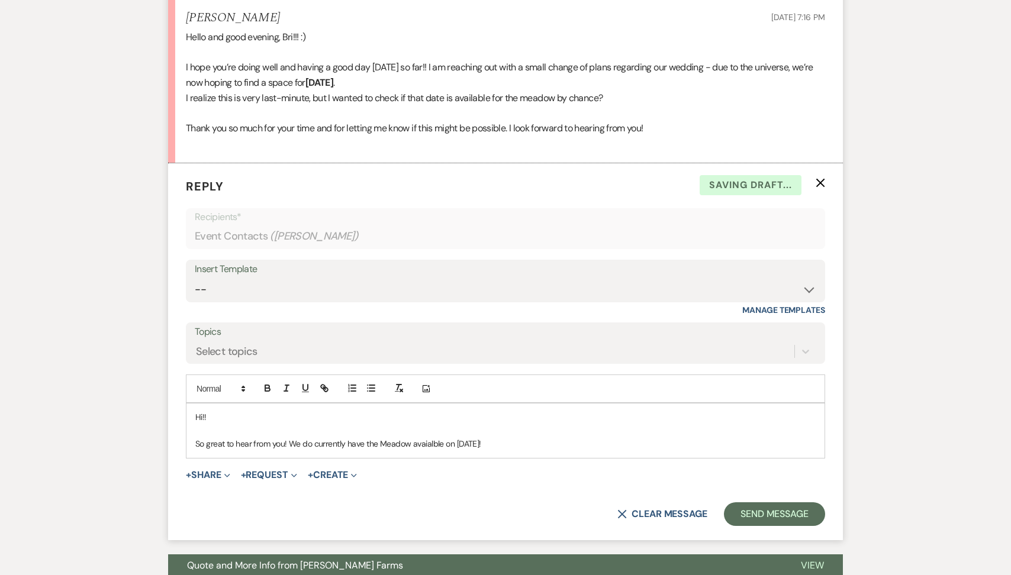
click at [418, 449] on p "So great to hear from you! We do currently have the Meadow avaialble on January…" at bounding box center [505, 443] width 620 height 13
click at [564, 442] on p "So great to hear from you! We do currently have the Meadow available on January…" at bounding box center [505, 443] width 620 height 13
click at [745, 509] on button "Send Message" at bounding box center [774, 514] width 101 height 24
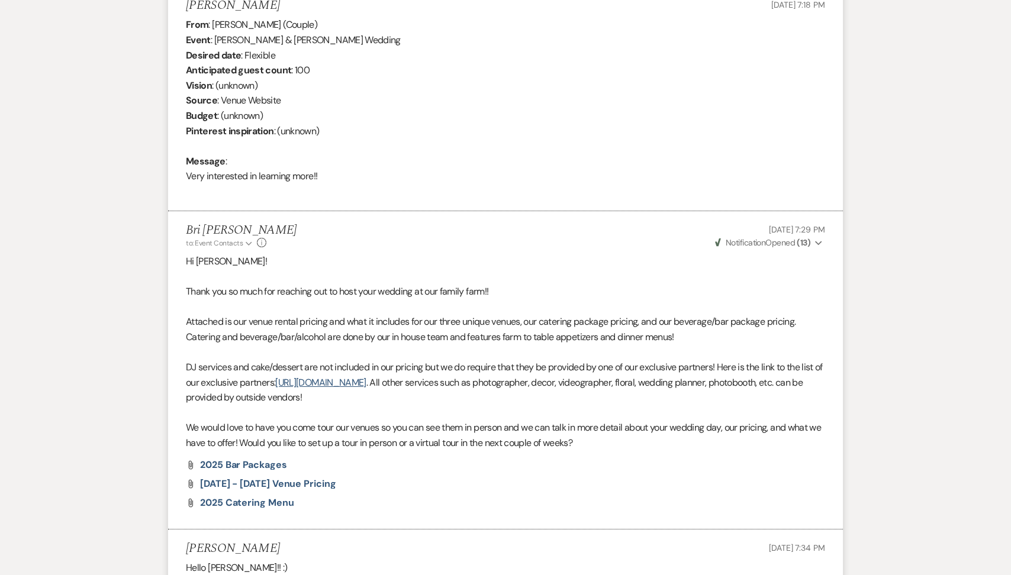
scroll to position [0, 0]
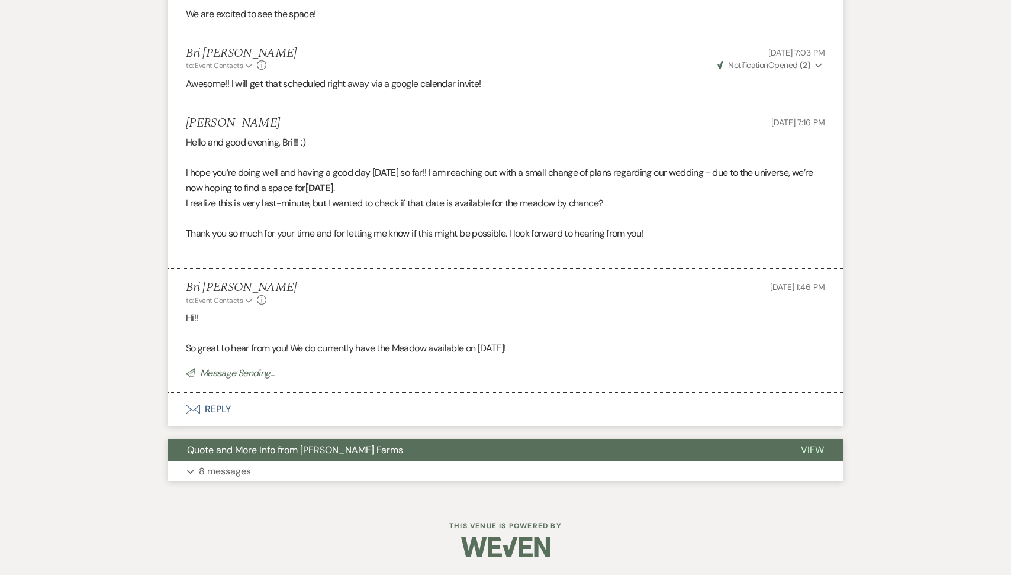
click at [568, 473] on button "Expand 8 messages" at bounding box center [505, 472] width 675 height 20
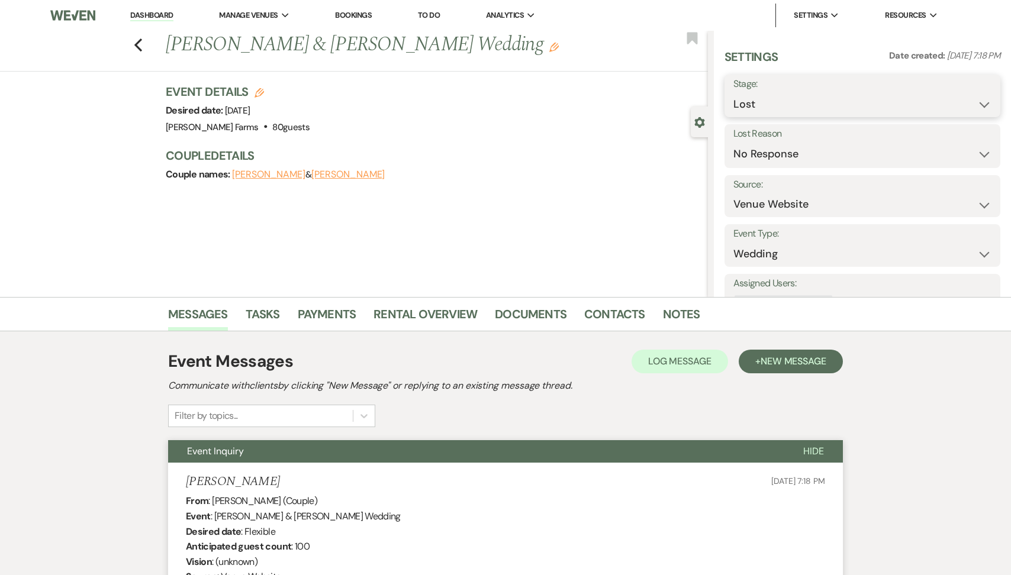
click at [784, 98] on select "Inquiry Follow Up Tour Requested Tour Confirmed Toured Proposal Sent Booked Lost" at bounding box center [862, 104] width 258 height 23
select select "6"
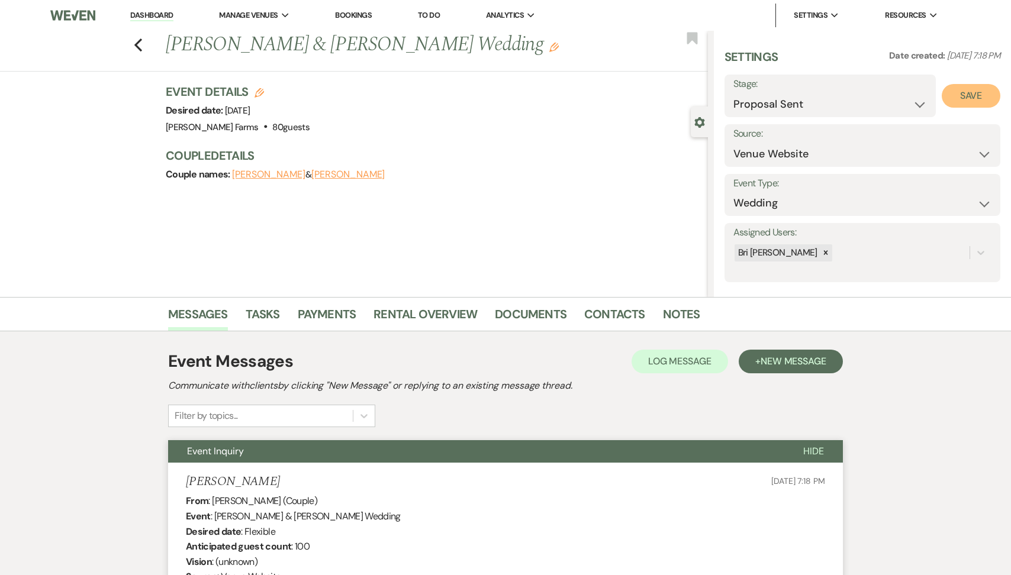
click at [983, 101] on button "Save" at bounding box center [971, 96] width 59 height 24
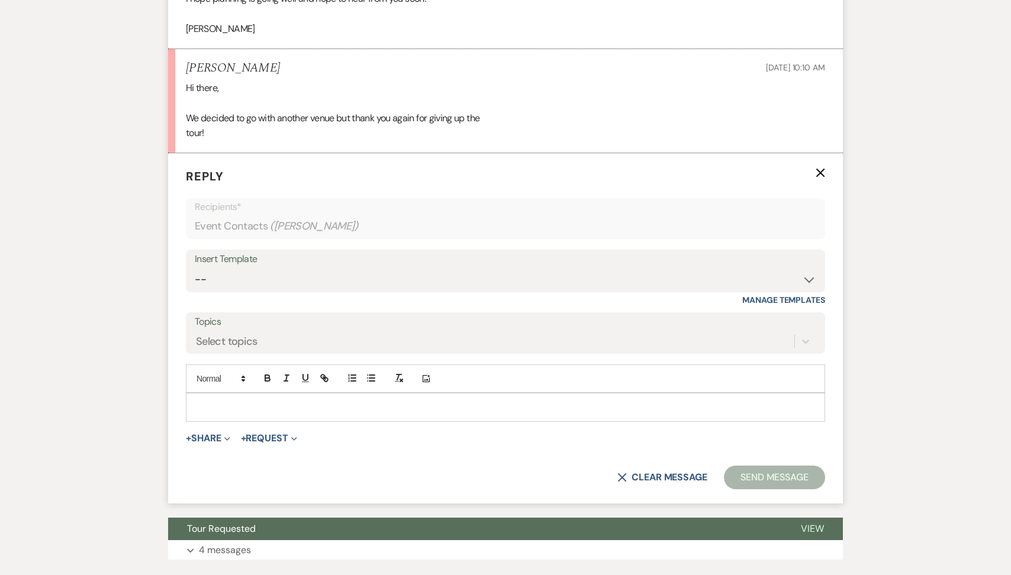
scroll to position [1175, 0]
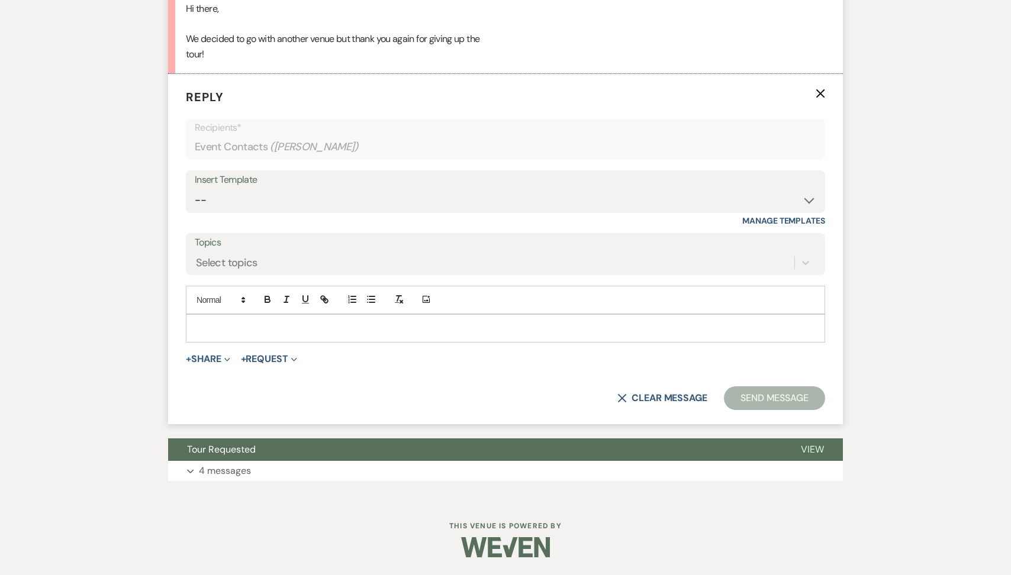
click at [227, 317] on div at bounding box center [505, 328] width 638 height 27
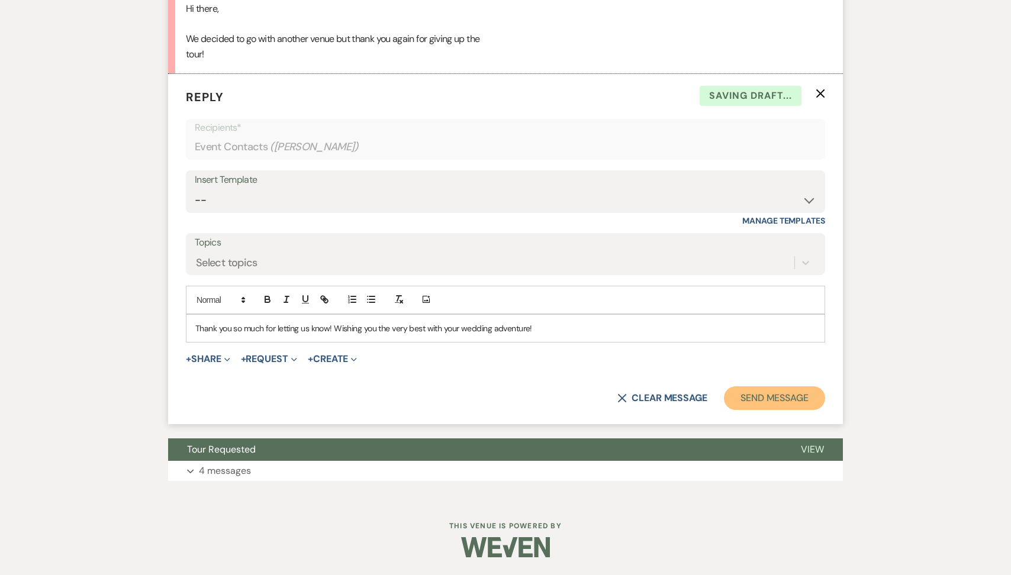
click at [762, 399] on button "Send Message" at bounding box center [774, 398] width 101 height 24
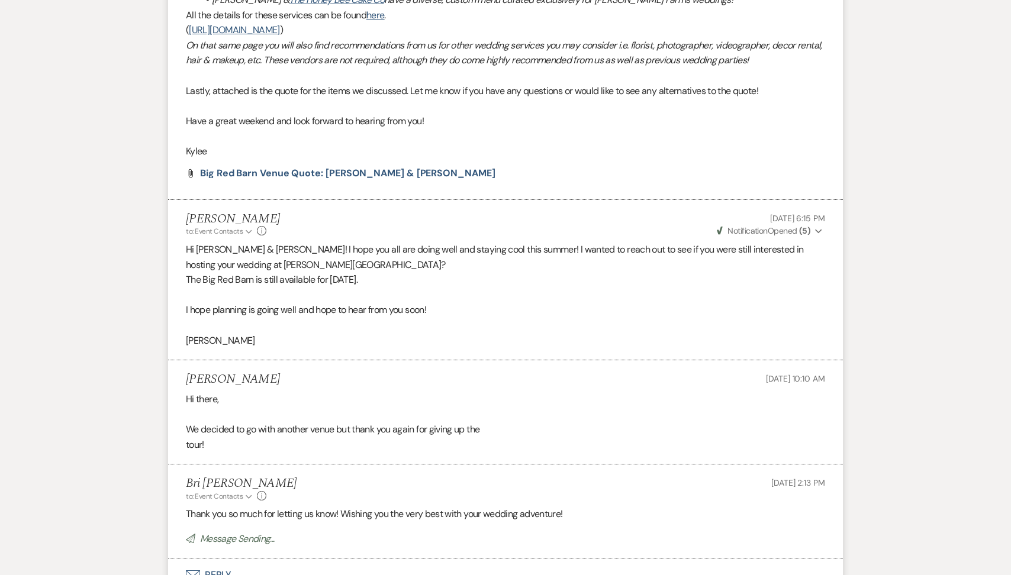
scroll to position [769, 0]
drag, startPoint x: 269, startPoint y: 395, endPoint x: 215, endPoint y: 397, distance: 53.3
click at [215, 388] on div "Sarah Paquette Aug 15, 2025, 10:10 AM" at bounding box center [505, 380] width 639 height 15
copy h5 "Paquette"
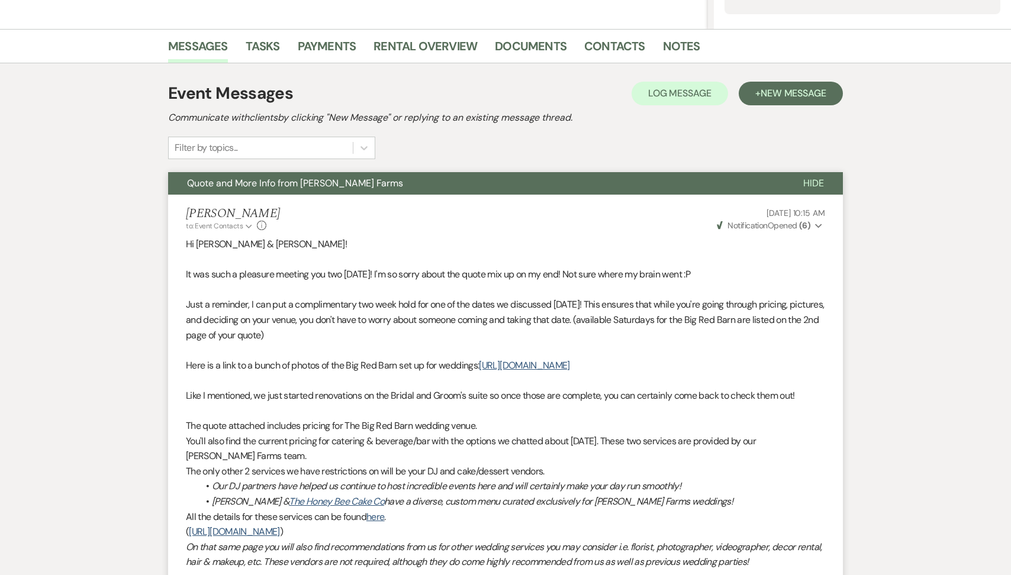
scroll to position [0, 0]
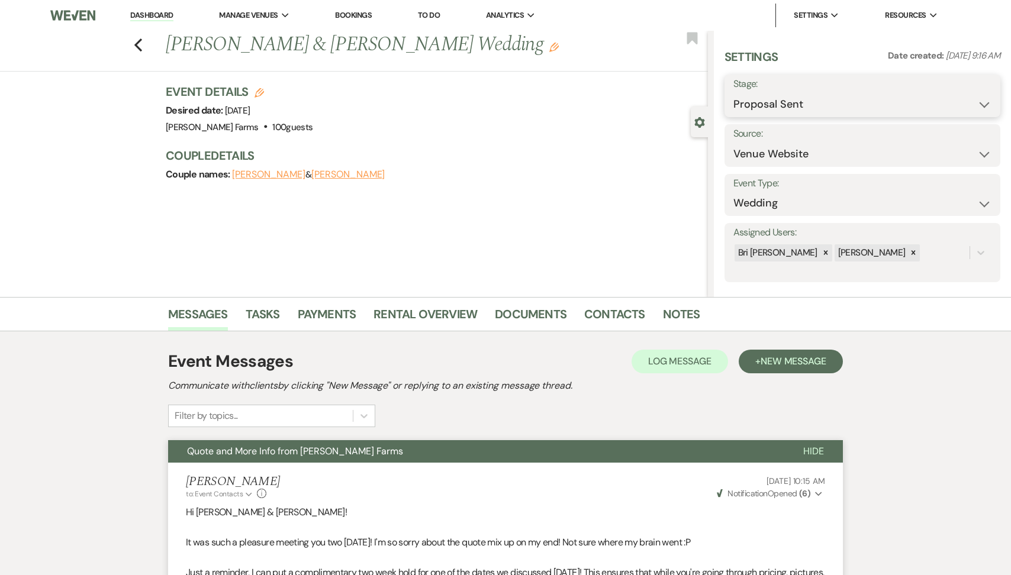
click at [841, 112] on select "Inquiry Follow Up Tour Requested Tour Confirmed Toured Proposal Sent Booked Lost" at bounding box center [862, 104] width 258 height 23
select select "8"
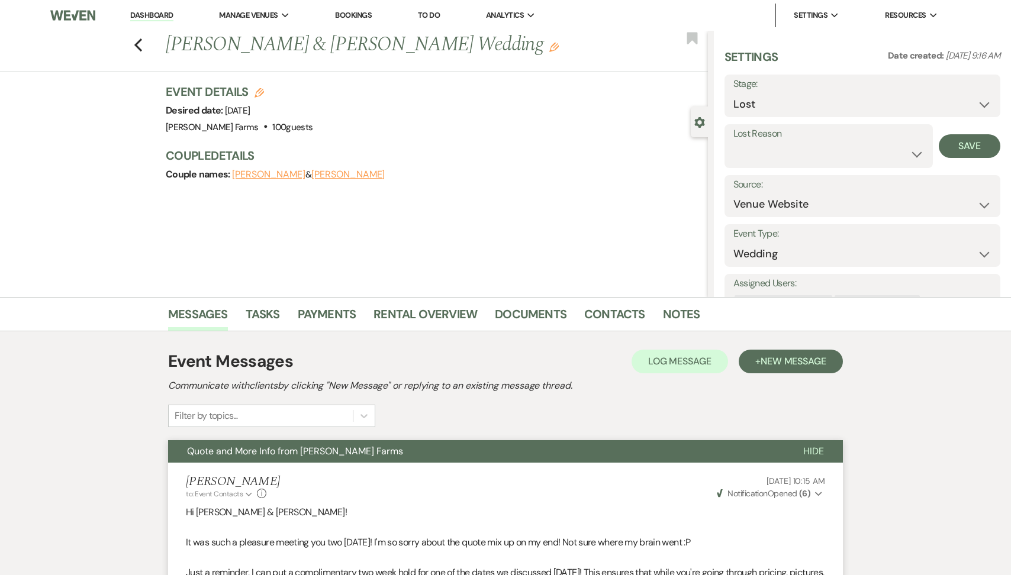
click at [784, 133] on label "Lost Reason" at bounding box center [828, 133] width 191 height 17
click at [781, 153] on select "Booked Elsewhere Budget Date Unavailable No Response Not a Good Match Capacity …" at bounding box center [828, 154] width 191 height 23
click at [781, 160] on select "Booked Elsewhere Budget Date Unavailable No Response Not a Good Match Capacity …" at bounding box center [828, 154] width 191 height 23
select select "6"
click at [988, 146] on button "Save" at bounding box center [970, 146] width 62 height 24
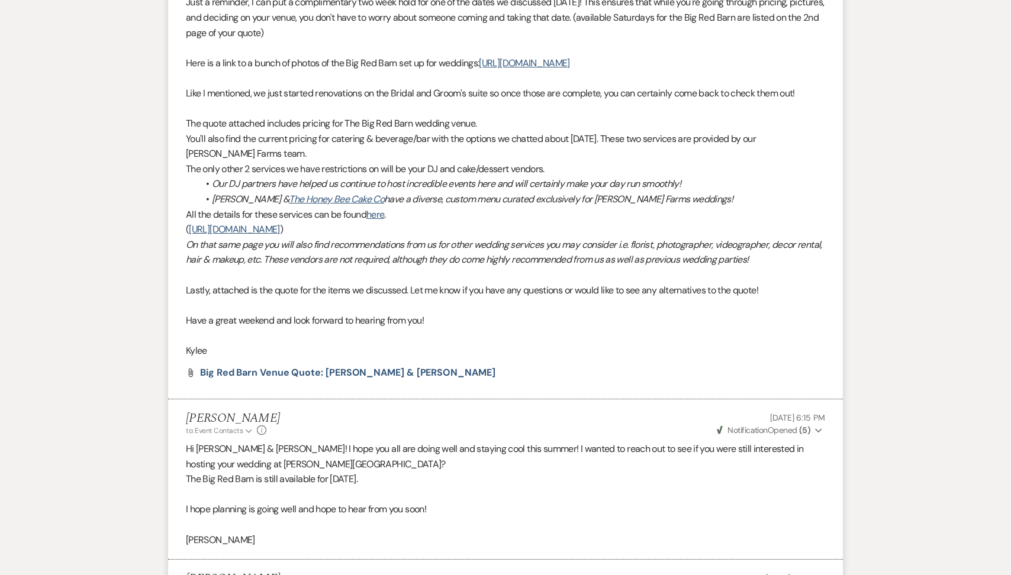
scroll to position [926, 0]
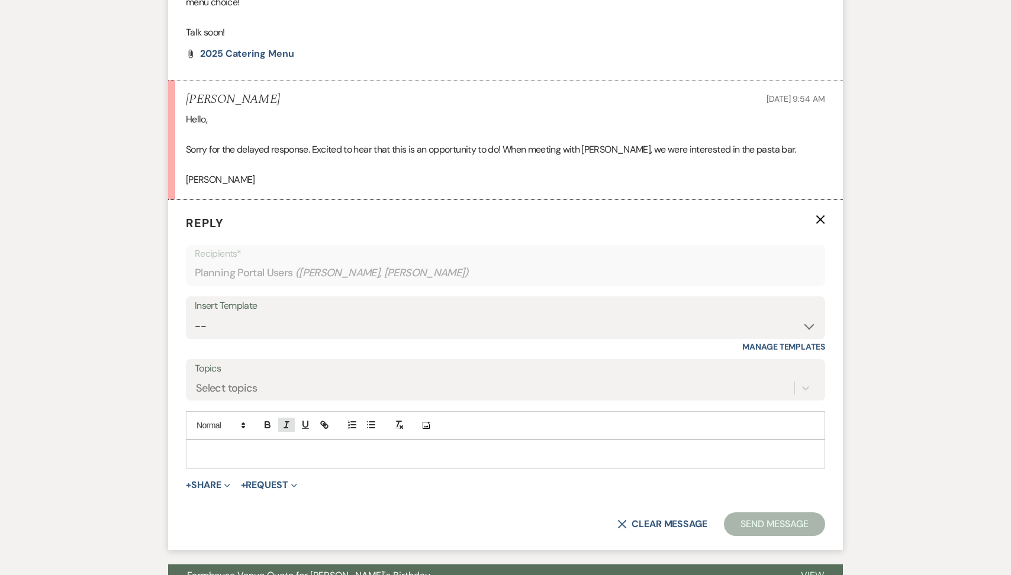
scroll to position [560, 0]
click at [274, 455] on p at bounding box center [505, 453] width 620 height 13
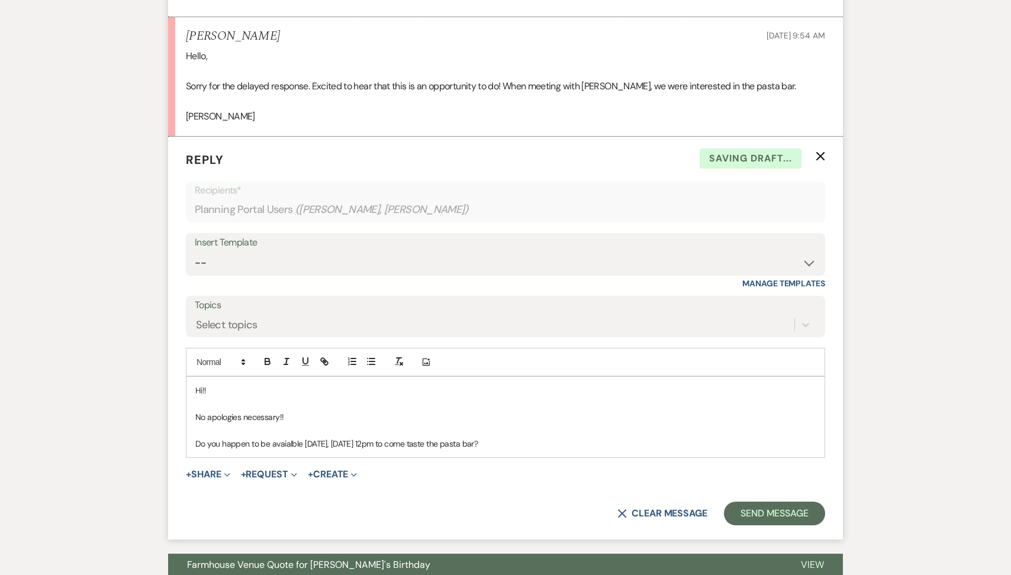
scroll to position [639, 0]
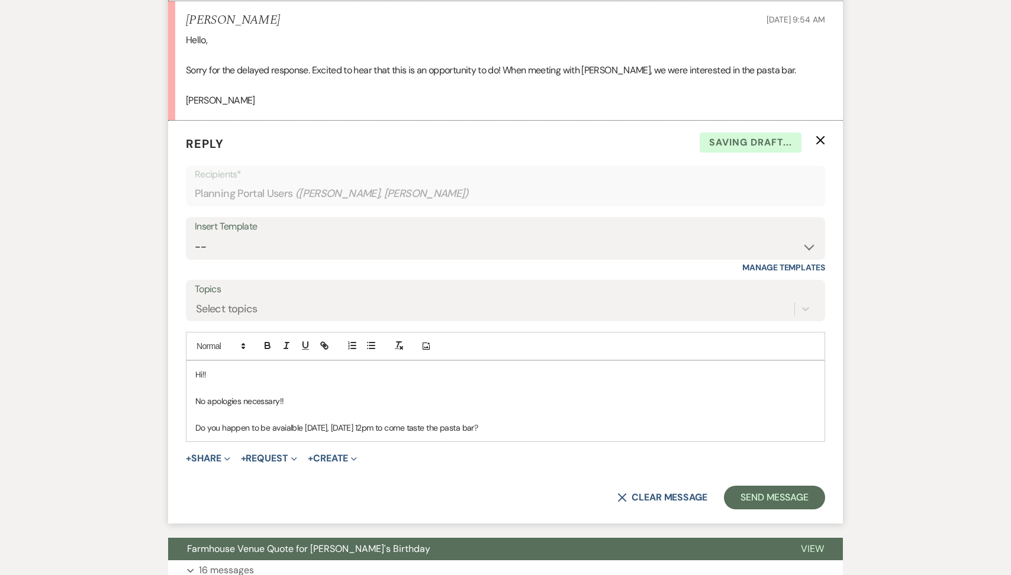
click at [289, 426] on p "Do you happen to be avaialble tomorrow, August 17, at 12pm to come taste the pa…" at bounding box center [505, 427] width 620 height 13
click at [749, 499] on button "Send Message" at bounding box center [774, 498] width 101 height 24
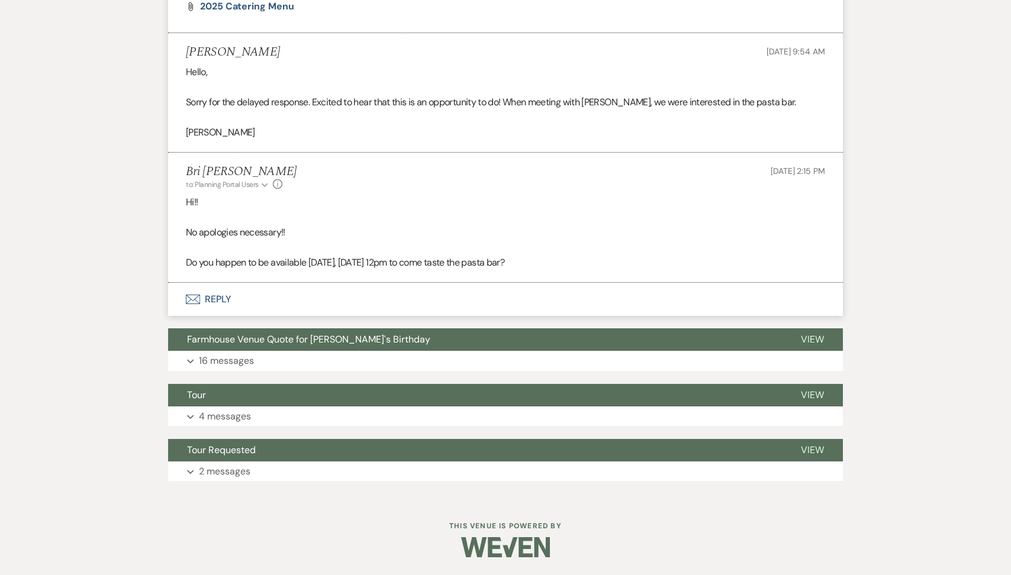
scroll to position [0, 0]
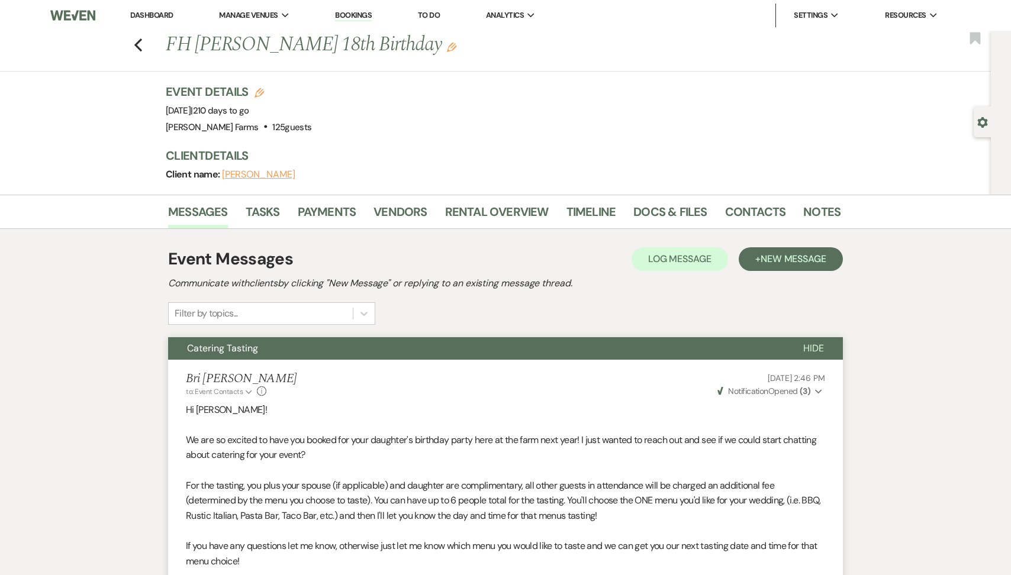
click at [146, 11] on link "Dashboard" at bounding box center [151, 15] width 43 height 10
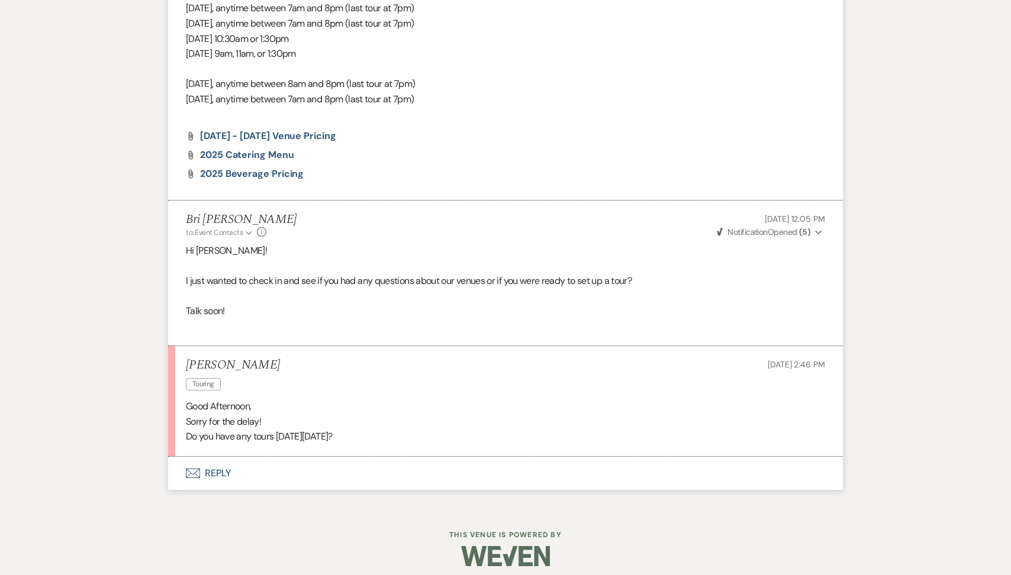
click at [289, 477] on button "Envelope Reply" at bounding box center [505, 473] width 675 height 33
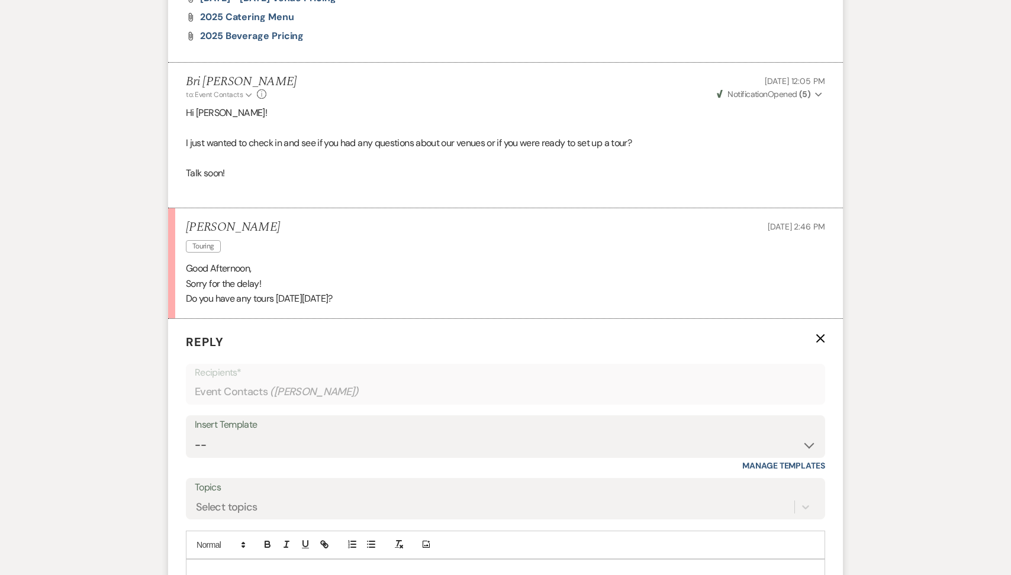
scroll to position [1393, 0]
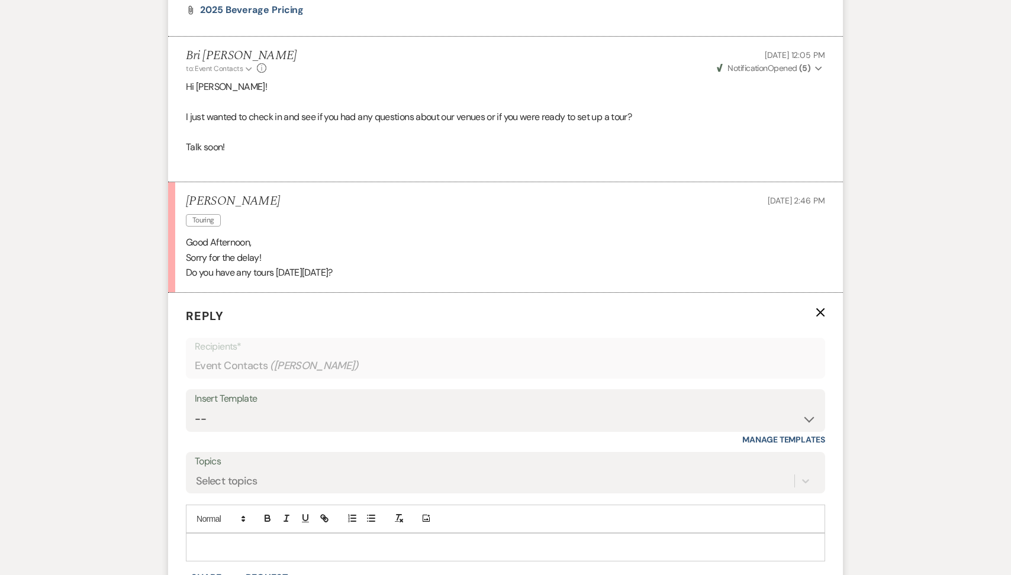
click at [260, 541] on p at bounding box center [505, 547] width 620 height 13
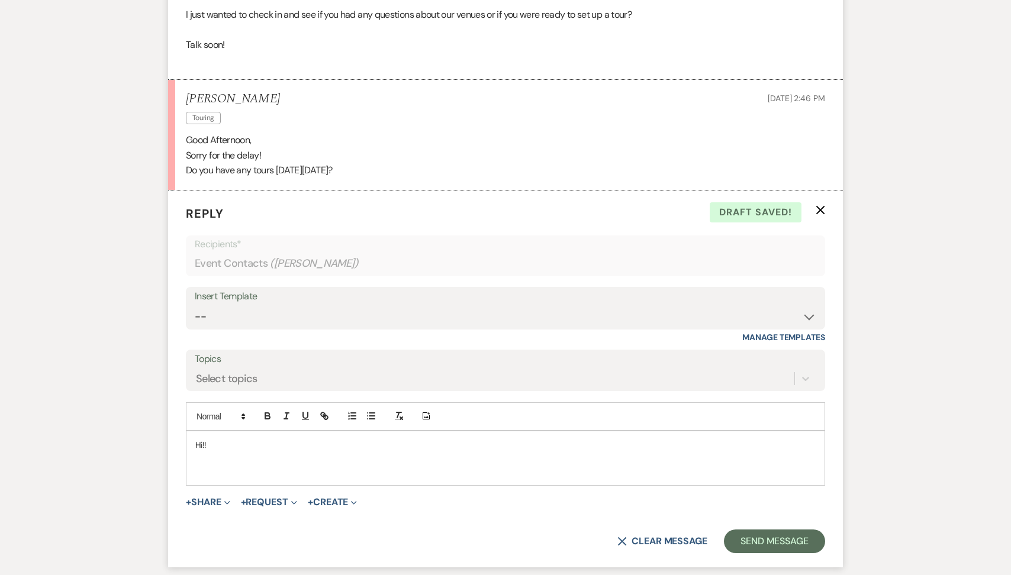
scroll to position [1594, 0]
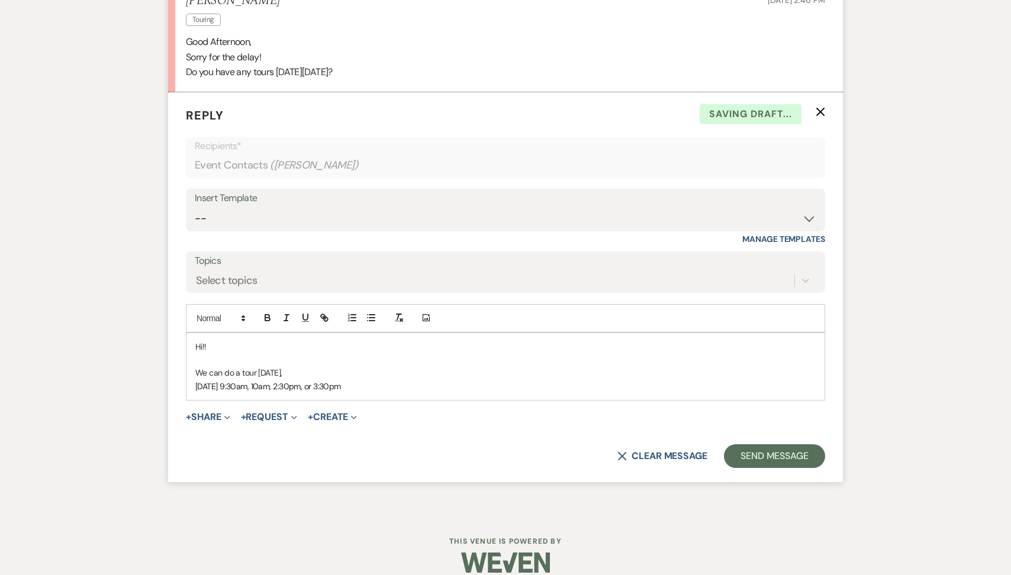
click at [226, 384] on span "[DATE] 9:30am, 10am, 2:30pm, or 3:30pm" at bounding box center [268, 386] width 146 height 11
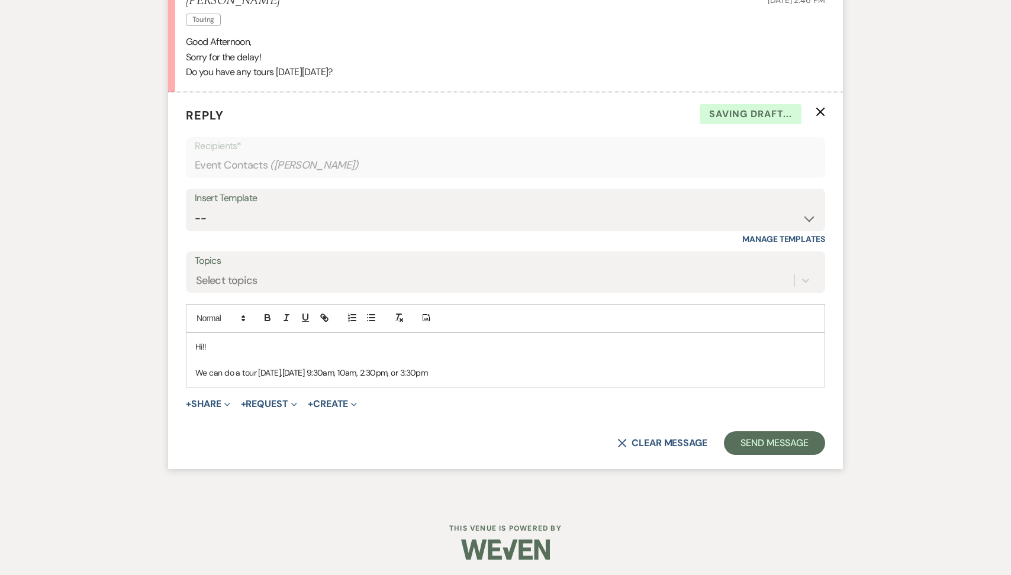
click at [465, 369] on p "We can do a tour [DATE], [DATE] 9:30am, 10am, 2:30pm, or 3:30pm" at bounding box center [505, 372] width 620 height 13
click at [767, 444] on button "Send Message" at bounding box center [774, 443] width 101 height 24
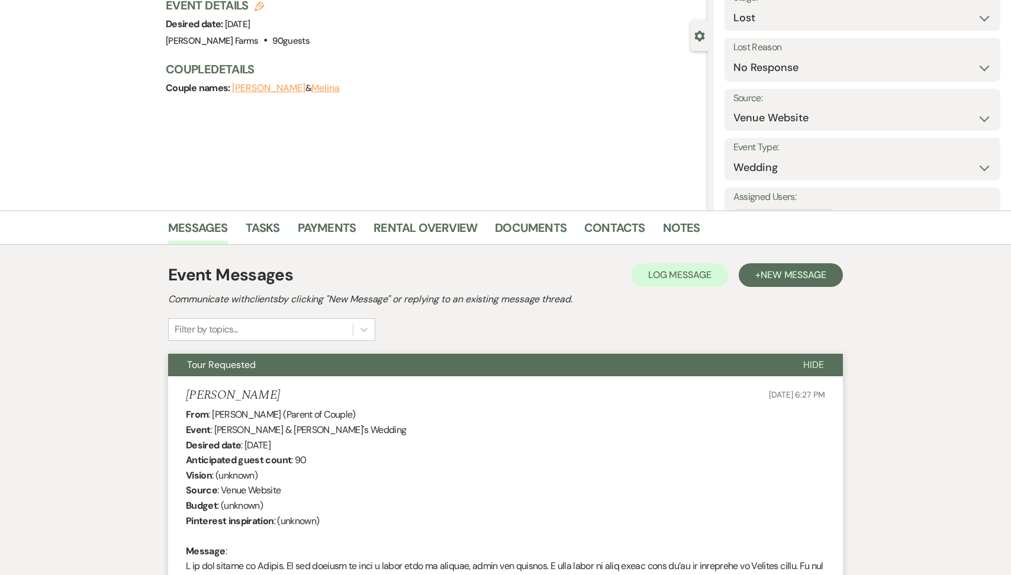
scroll to position [0, 0]
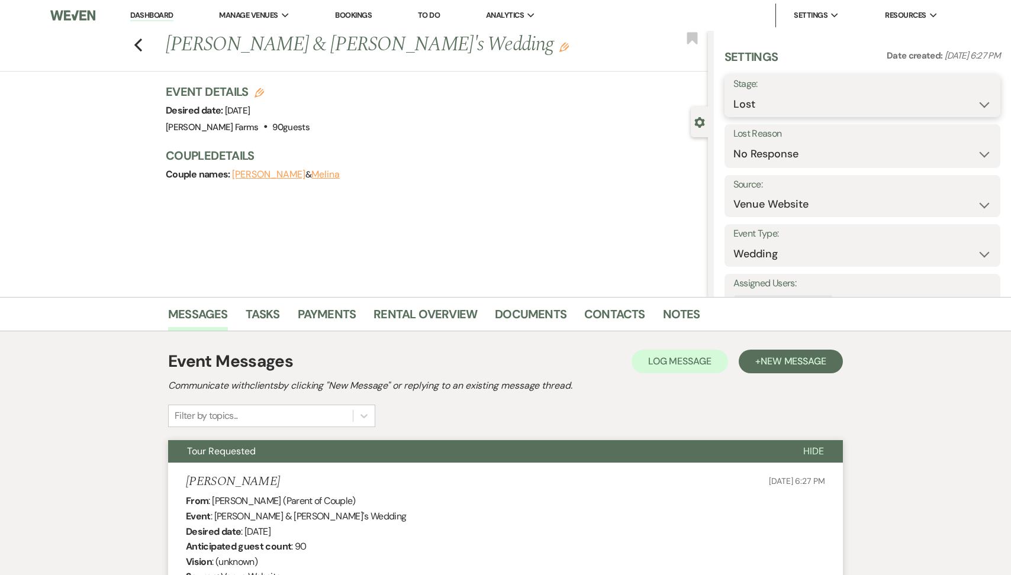
click at [748, 102] on select "Inquiry Follow Up Tour Requested Tour Confirmed Toured Proposal Sent Booked Lost" at bounding box center [862, 104] width 258 height 23
select select "2"
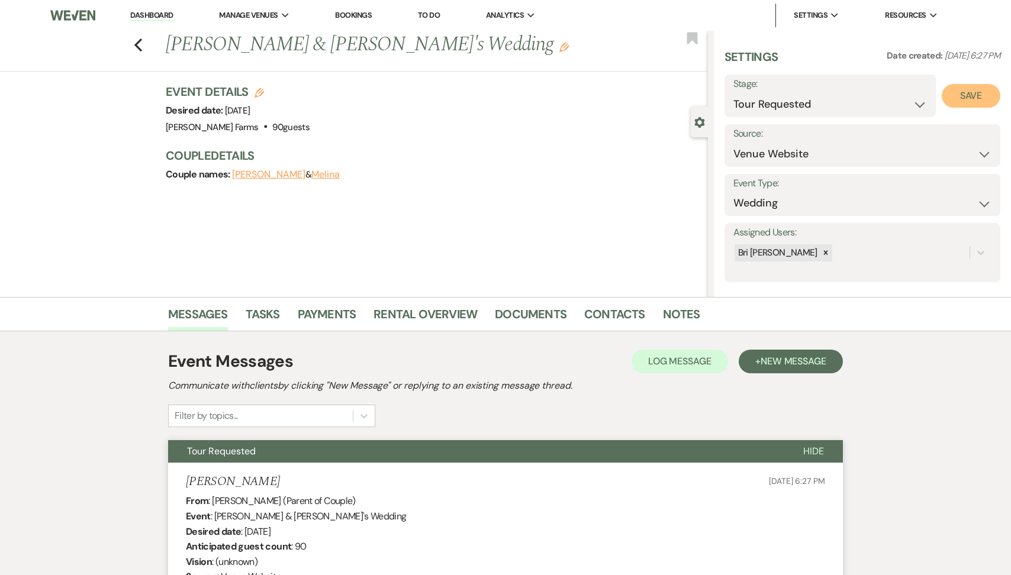
click at [955, 101] on button "Save" at bounding box center [971, 96] width 59 height 24
click at [159, 17] on link "Dashboard" at bounding box center [151, 15] width 43 height 11
